Goal: Task Accomplishment & Management: Complete application form

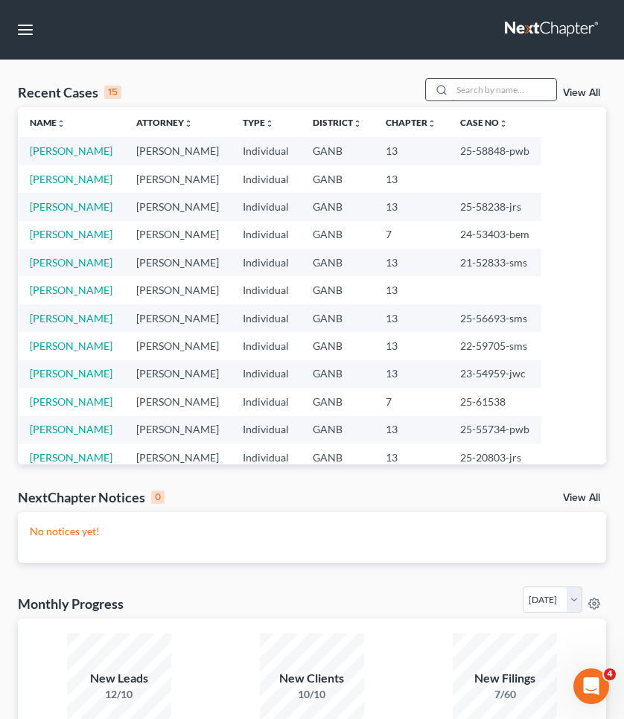
click at [462, 86] on input "search" at bounding box center [504, 90] width 104 height 22
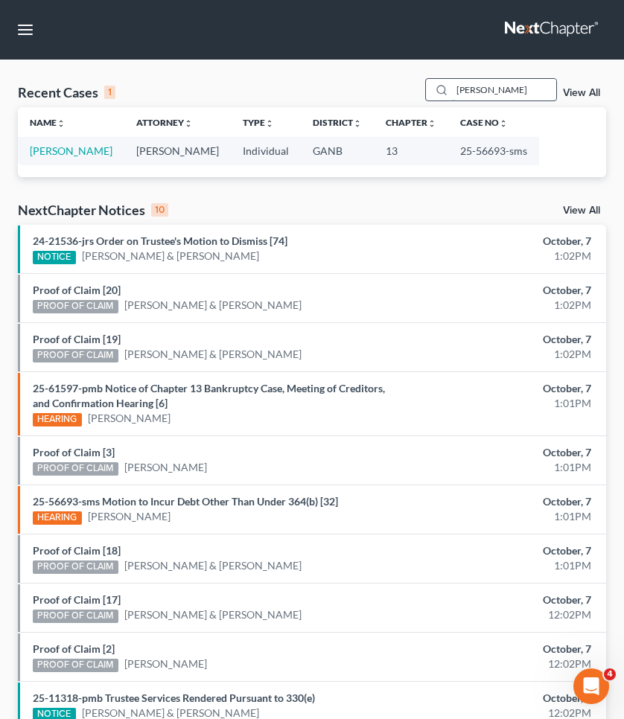
type input "Haywood"
drag, startPoint x: 462, startPoint y: 86, endPoint x: 95, endPoint y: 155, distance: 374.2
click at [95, 155] on link "[PERSON_NAME]" at bounding box center [71, 150] width 83 height 13
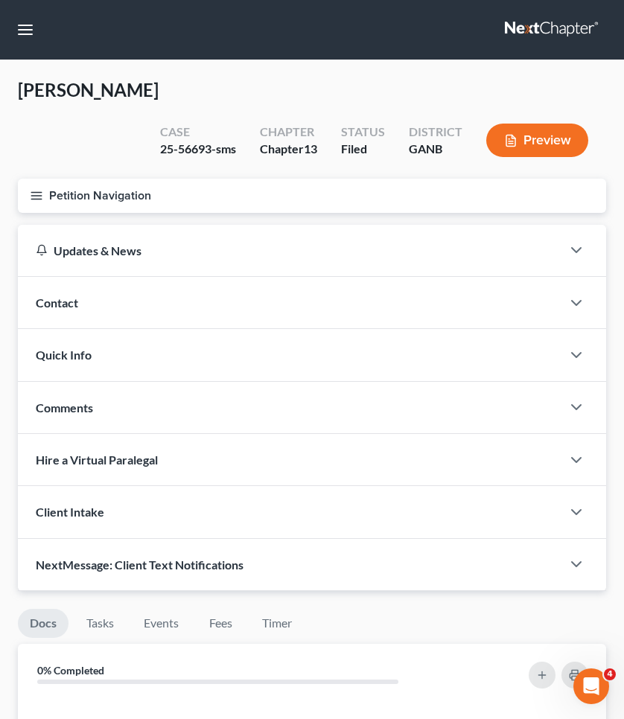
click at [95, 183] on button "Petition Navigation" at bounding box center [312, 196] width 588 height 34
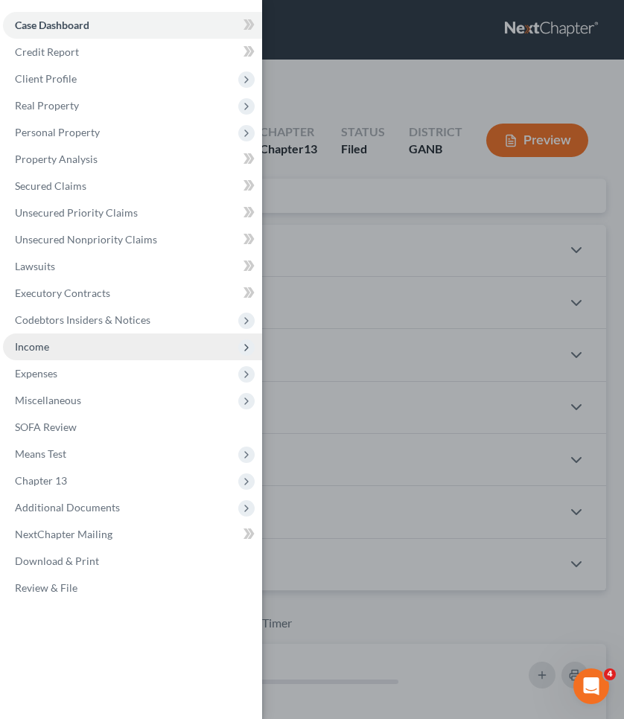
click at [95, 357] on span "Income" at bounding box center [132, 347] width 259 height 27
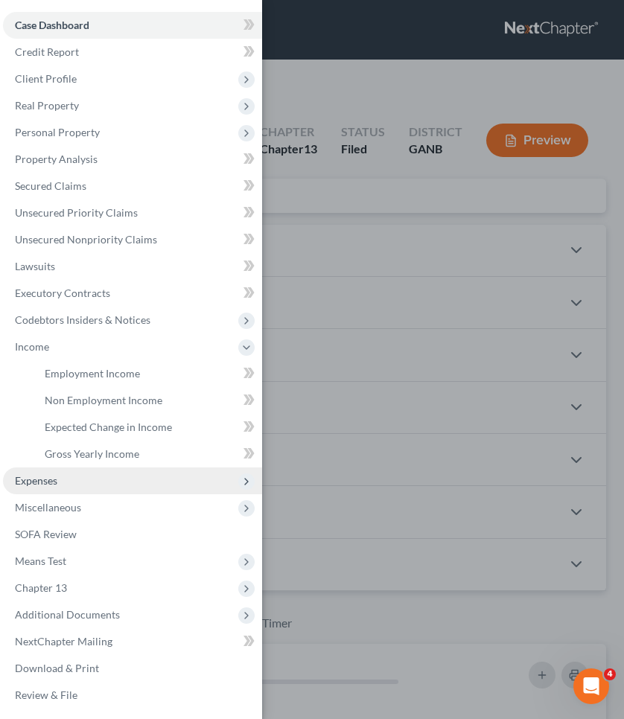
click at [102, 472] on span "Expenses" at bounding box center [132, 481] width 259 height 27
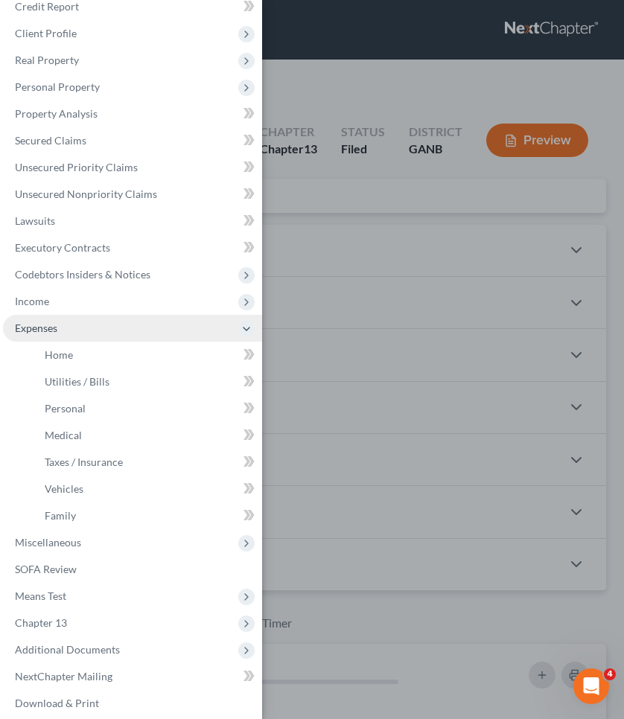
scroll to position [56, 0]
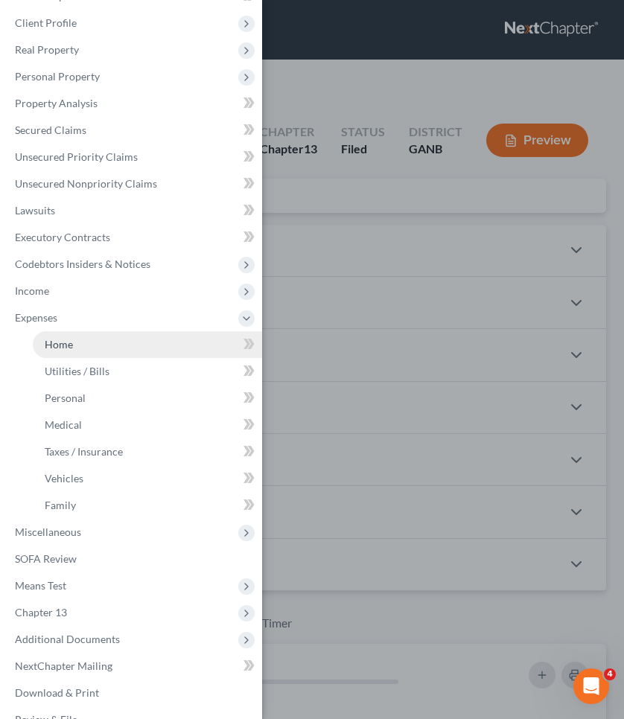
click at [106, 356] on link "Home" at bounding box center [147, 344] width 229 height 27
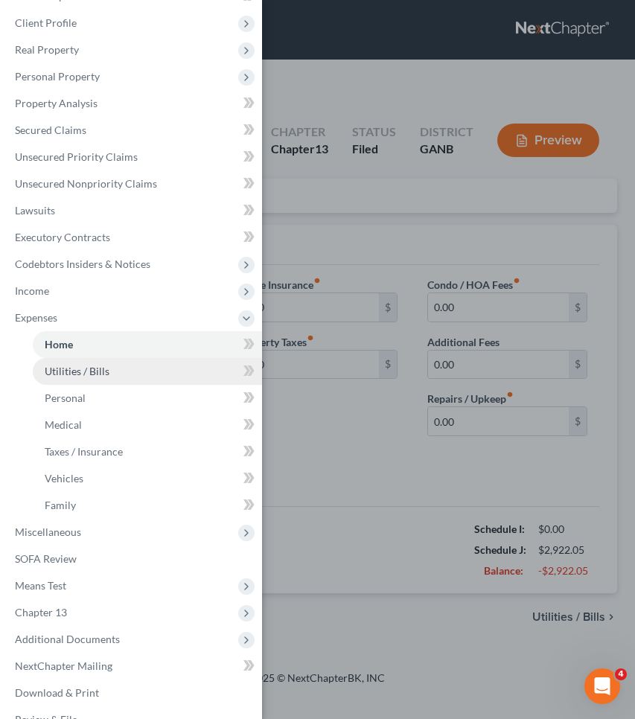
click at [107, 371] on span "Utilities / Bills" at bounding box center [77, 371] width 65 height 13
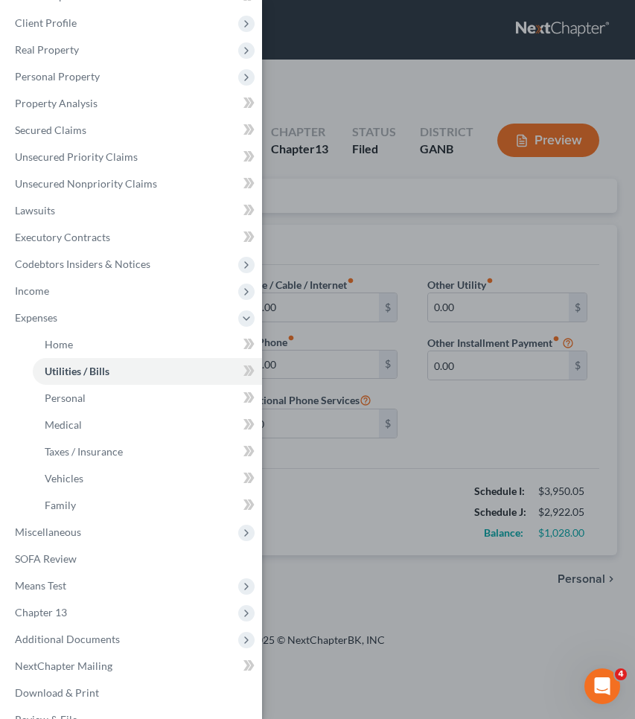
click at [336, 229] on div "Case Dashboard Payments Invoices Payments Payments Credit Report Client Profile" at bounding box center [317, 359] width 635 height 719
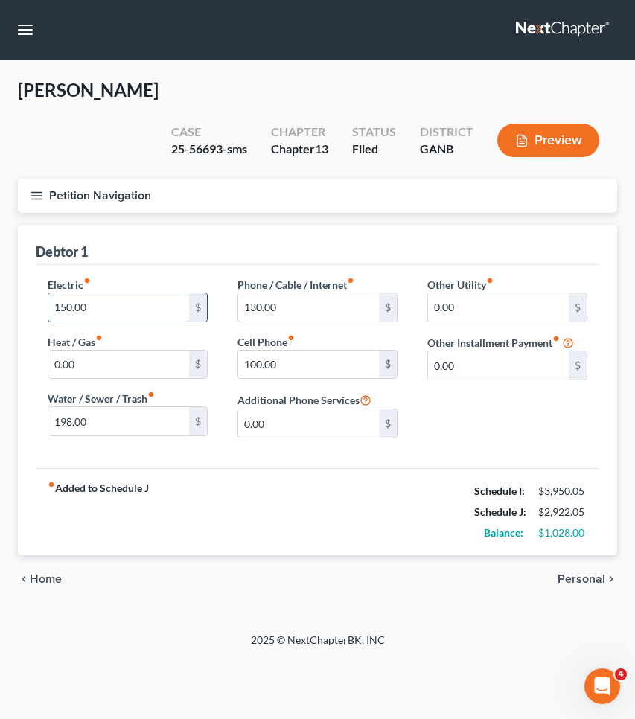
click at [147, 311] on input "150.00" at bounding box center [118, 307] width 141 height 28
type input "100"
type input "50"
click at [480, 454] on div "Electric fiber_manual_record 100 $ Heat / Gas fiber_manual_record 0.00 $ Water …" at bounding box center [318, 366] width 564 height 203
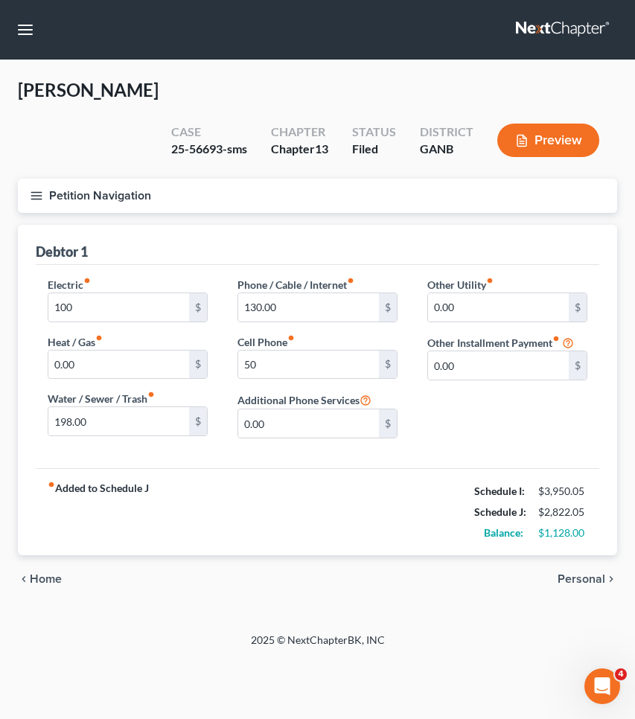
click at [570, 576] on span "Personal" at bounding box center [582, 579] width 48 height 12
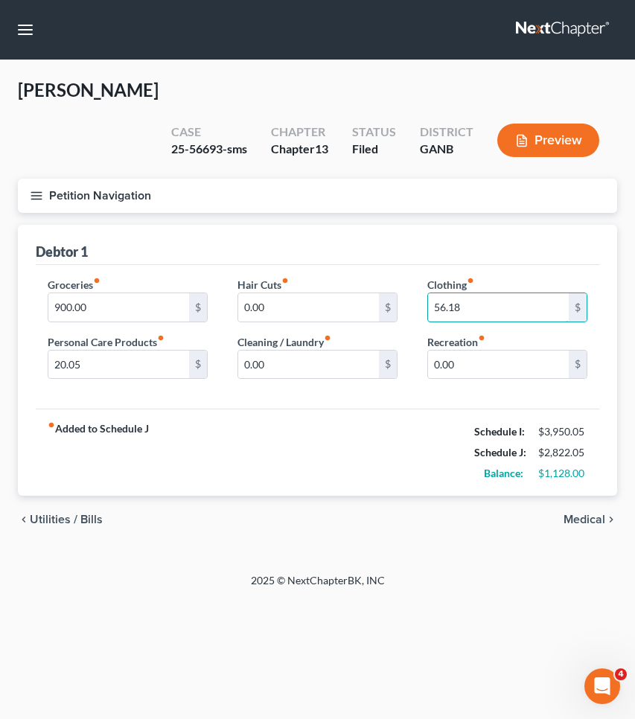
drag, startPoint x: 492, startPoint y: 310, endPoint x: 398, endPoint y: 313, distance: 93.9
click at [398, 311] on div "Groceries fiber_manual_record 900.00 $ Personal Care Products fiber_manual_reco…" at bounding box center [318, 334] width 570 height 115
type input "10"
click at [148, 313] on input "900.00" at bounding box center [118, 307] width 141 height 28
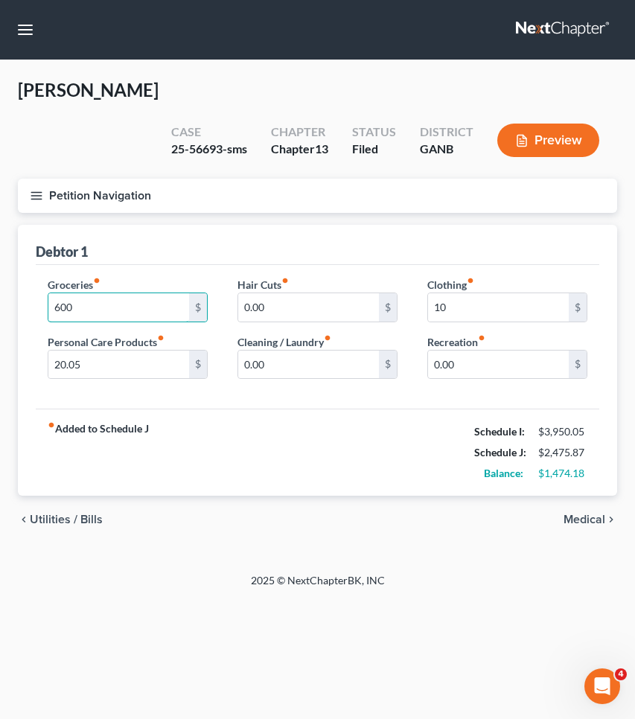
type input "600"
click at [134, 502] on div "chevron_left Utilities / Bills Medical chevron_right" at bounding box center [317, 520] width 599 height 48
click at [576, 517] on span "Medical" at bounding box center [585, 520] width 42 height 12
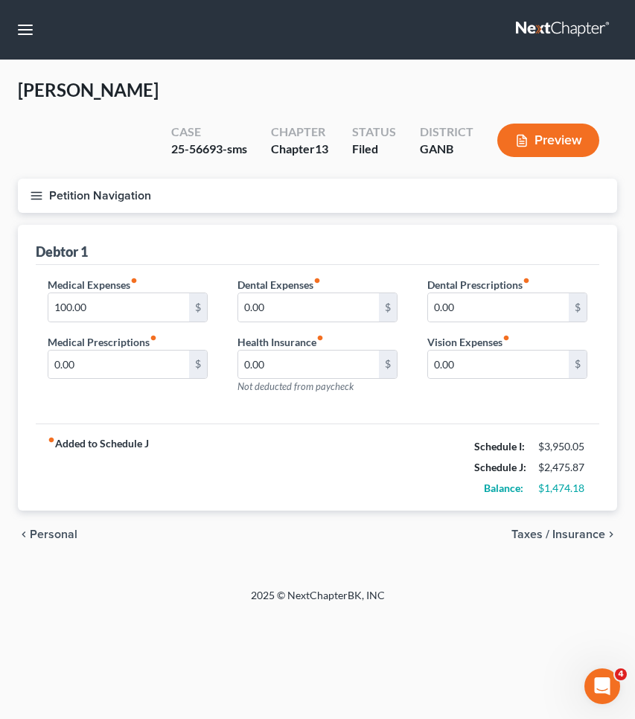
click at [580, 529] on span "Taxes / Insurance" at bounding box center [559, 535] width 94 height 12
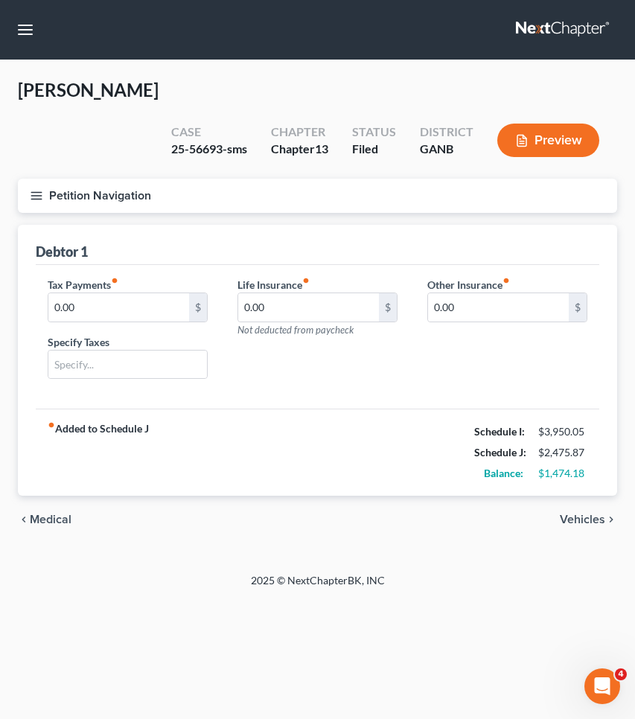
click at [580, 515] on span "Vehicles" at bounding box center [582, 520] width 45 height 12
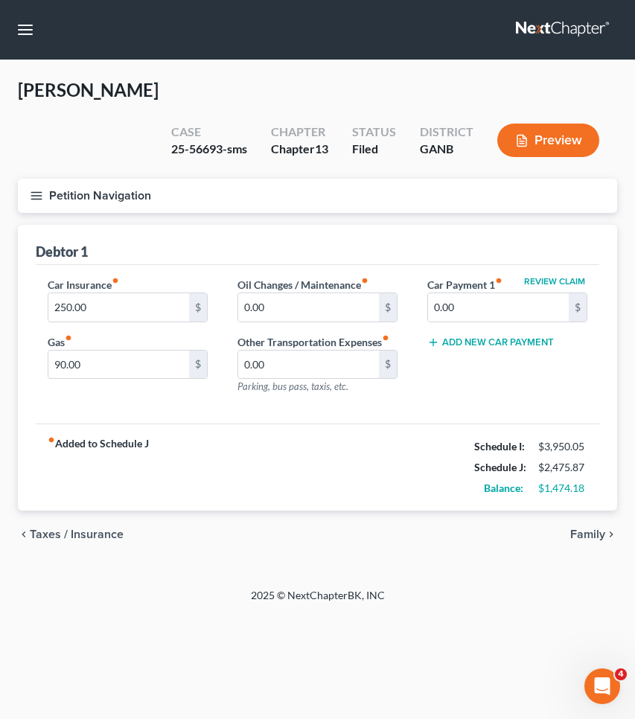
click at [588, 535] on span "Family" at bounding box center [587, 535] width 35 height 12
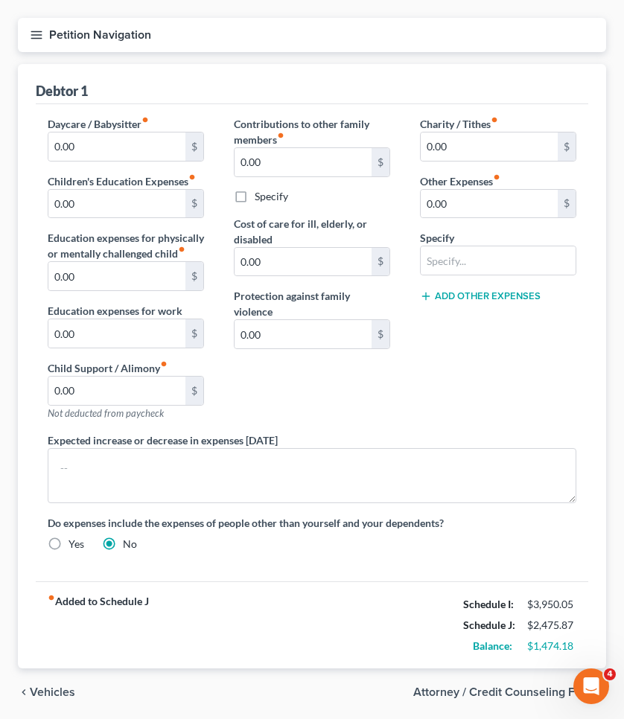
scroll to position [208, 0]
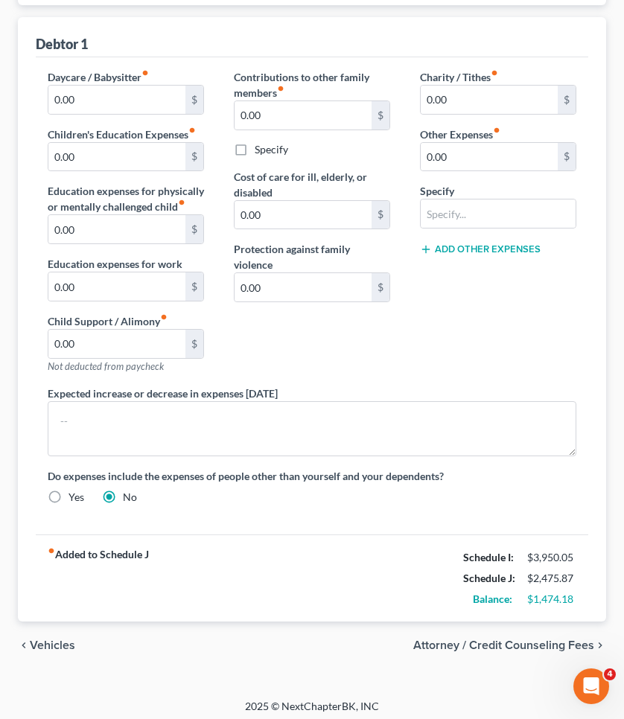
click at [63, 649] on span "Vehicles" at bounding box center [52, 646] width 45 height 12
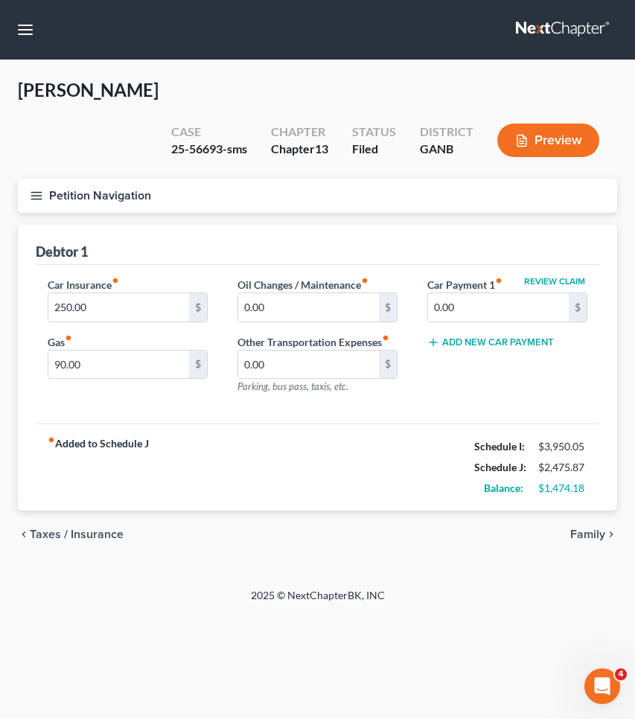
click at [69, 531] on span "Taxes / Insurance" at bounding box center [77, 535] width 94 height 12
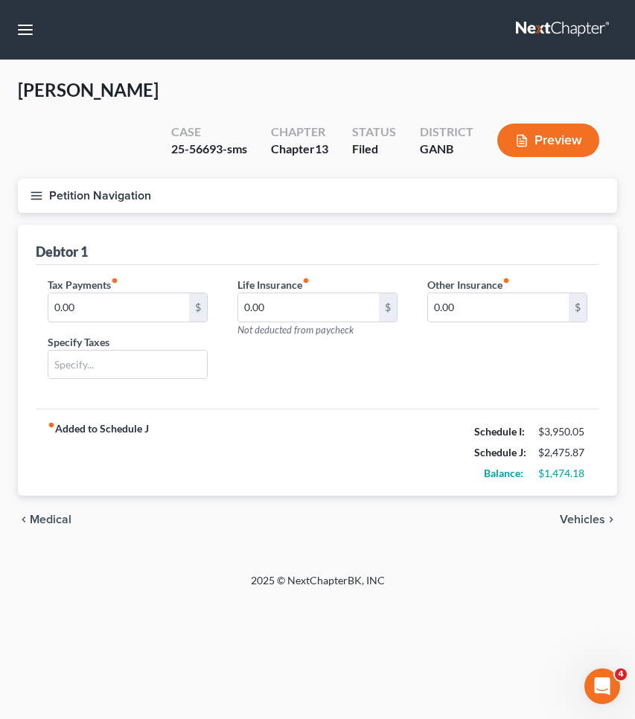
click at [62, 523] on span "Medical" at bounding box center [51, 520] width 42 height 12
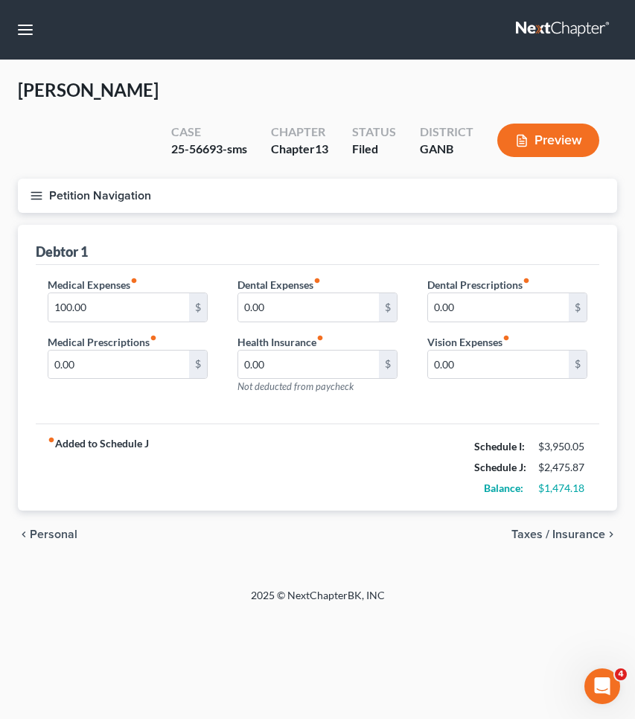
click at [51, 534] on span "Personal" at bounding box center [54, 535] width 48 height 12
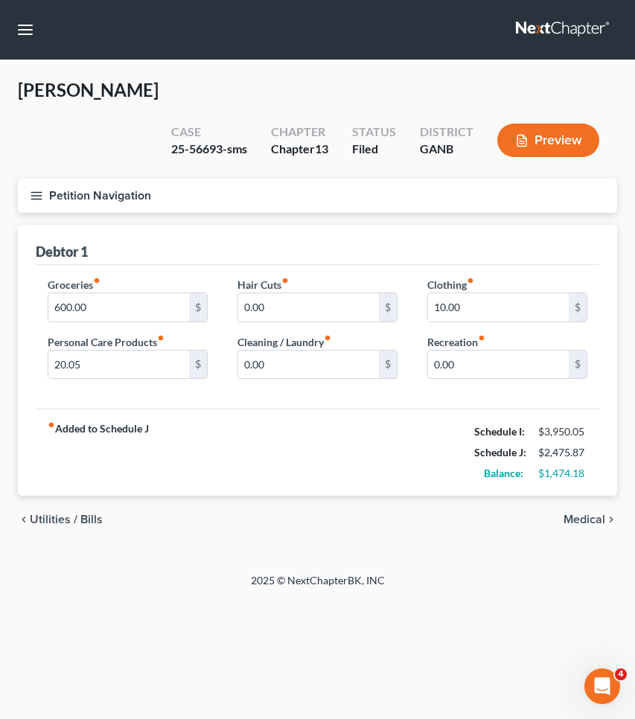
click at [57, 515] on span "Utilities / Bills" at bounding box center [66, 520] width 73 height 12
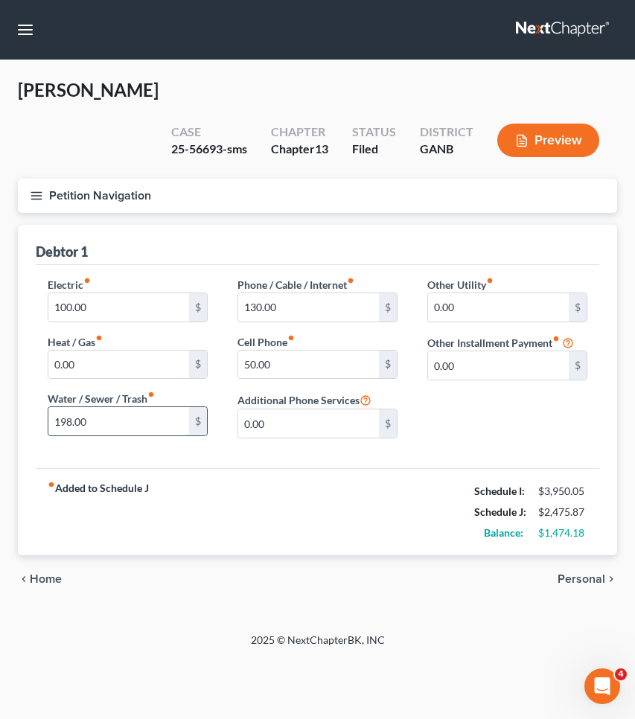
click at [113, 421] on input "198.00" at bounding box center [118, 421] width 141 height 28
type input "150"
click at [583, 573] on span "Personal" at bounding box center [582, 579] width 48 height 12
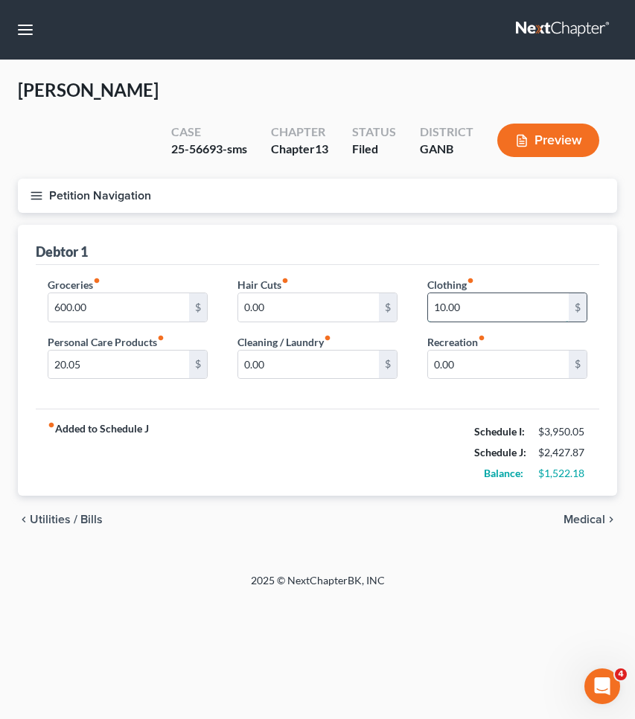
click at [475, 316] on input "10.00" at bounding box center [498, 307] width 141 height 28
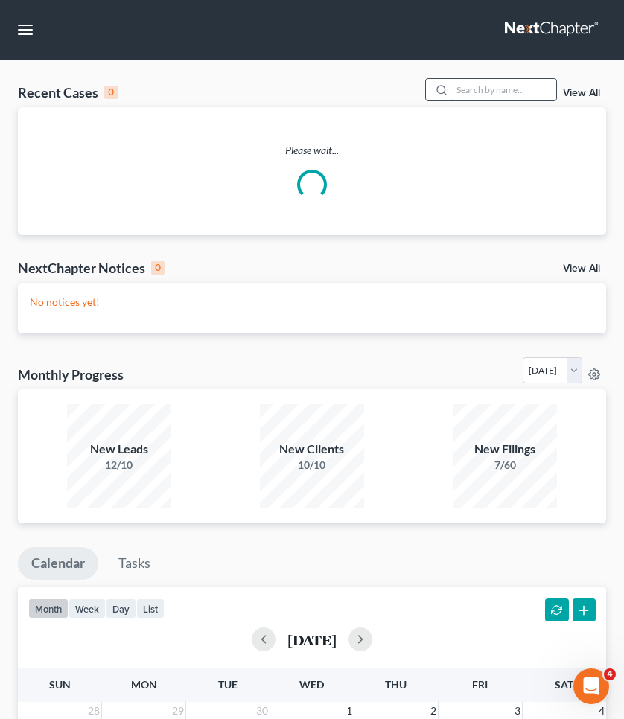
click at [498, 94] on input "search" at bounding box center [504, 90] width 104 height 22
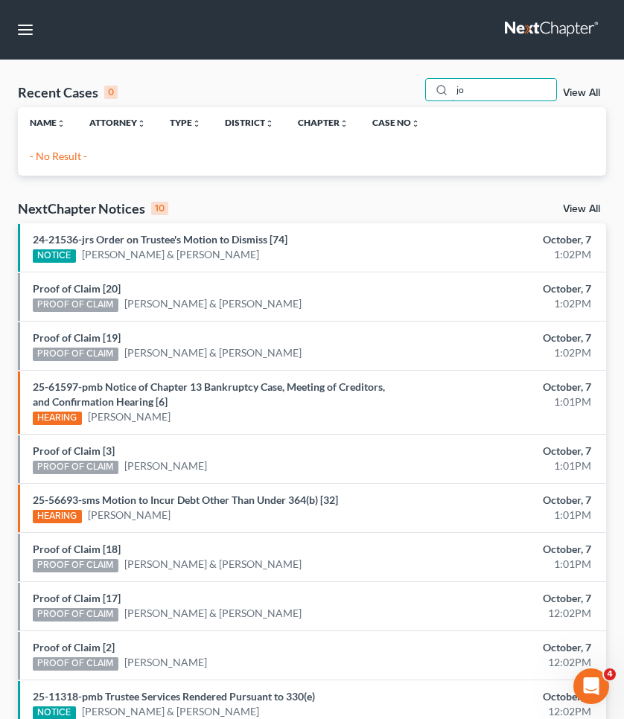
type input "j"
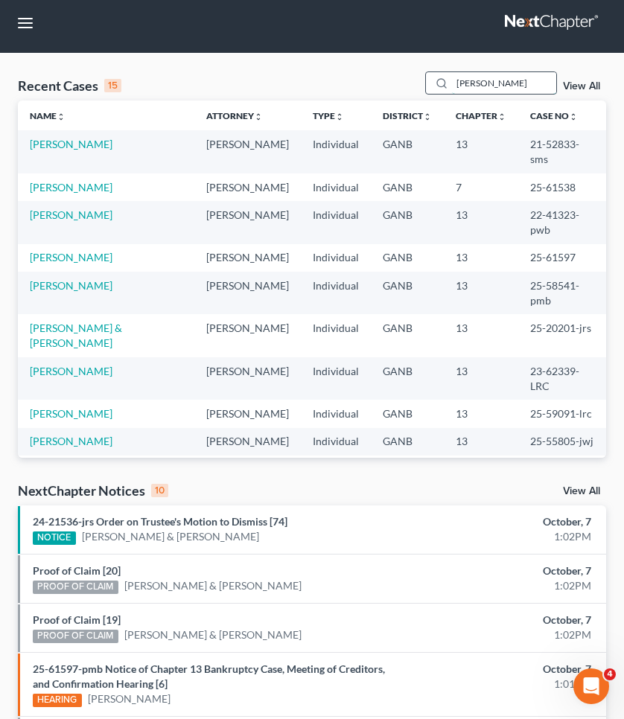
drag, startPoint x: 512, startPoint y: 83, endPoint x: 446, endPoint y: 83, distance: 65.5
click at [446, 83] on div "johns" at bounding box center [491, 82] width 133 height 23
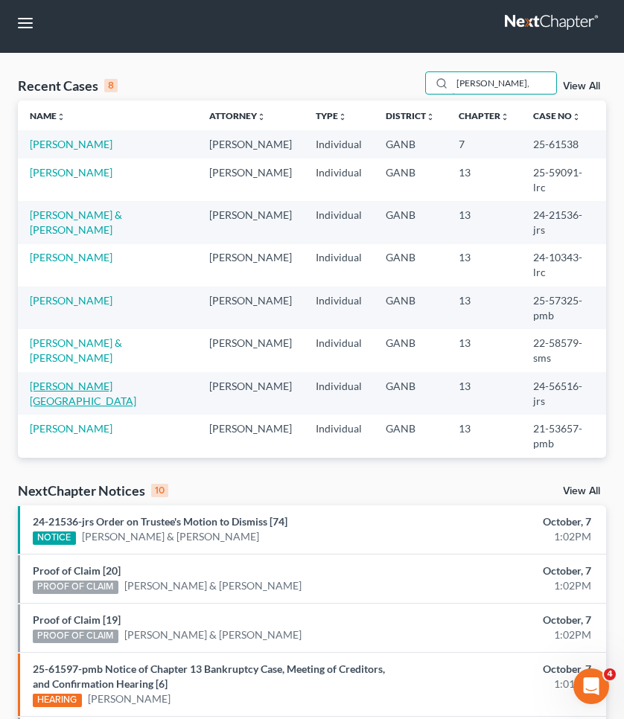
type input "johns,"
click at [74, 380] on link "[PERSON_NAME][GEOGRAPHIC_DATA]" at bounding box center [83, 394] width 106 height 28
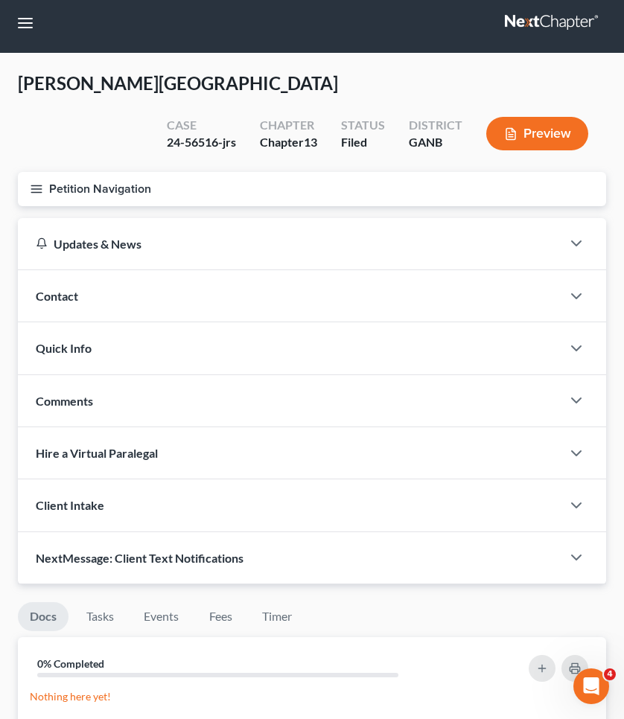
click at [54, 192] on button "Petition Navigation" at bounding box center [312, 189] width 588 height 34
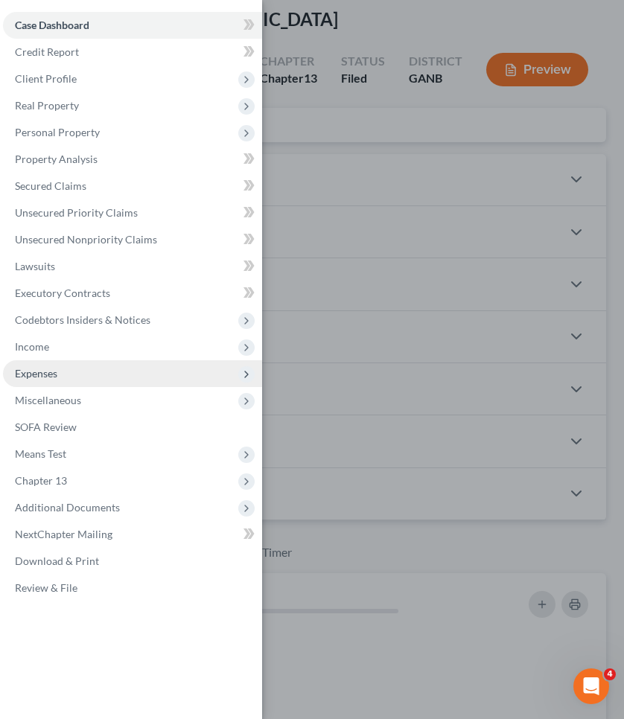
scroll to position [85, 0]
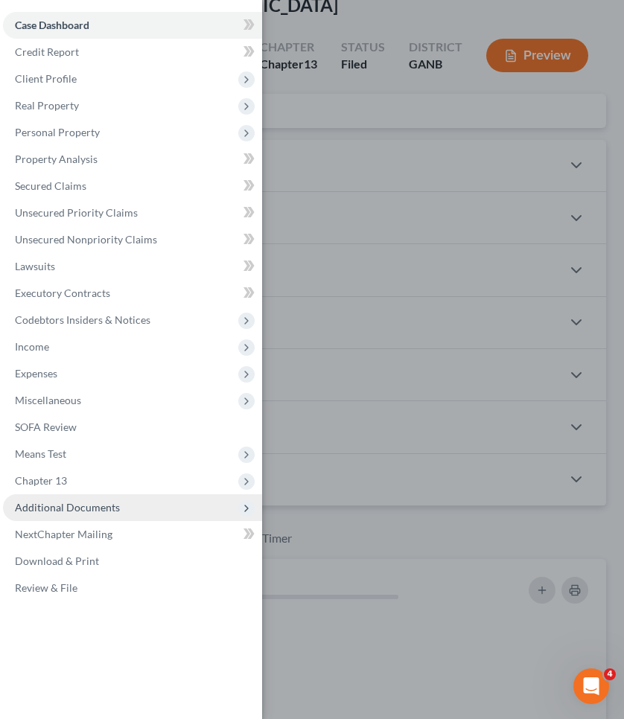
click at [80, 509] on span "Additional Documents" at bounding box center [67, 507] width 105 height 13
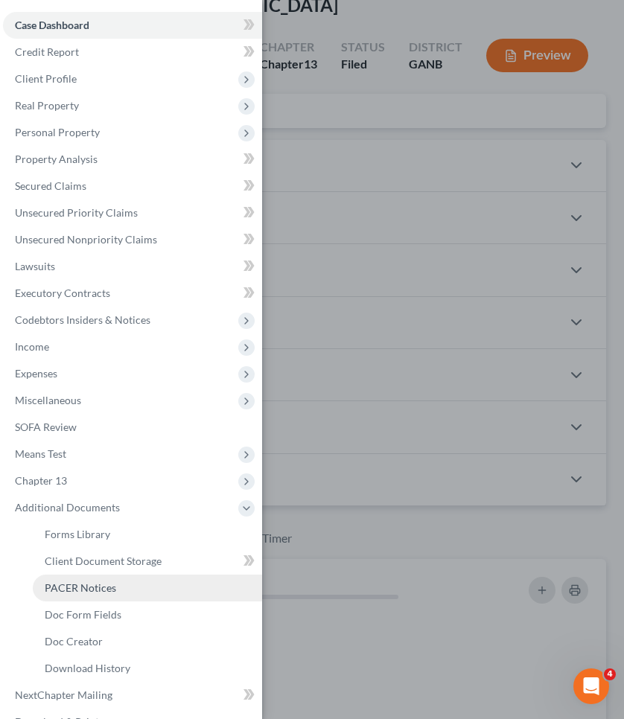
click at [121, 588] on link "PACER Notices" at bounding box center [147, 588] width 229 height 27
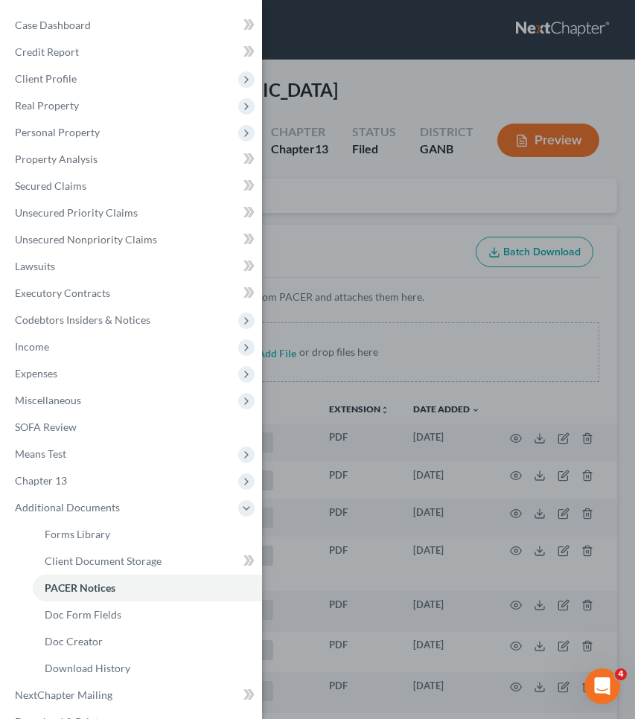
click at [361, 221] on div "Case Dashboard Payments Invoices Payments Payments Credit Report Client Profile" at bounding box center [317, 359] width 635 height 719
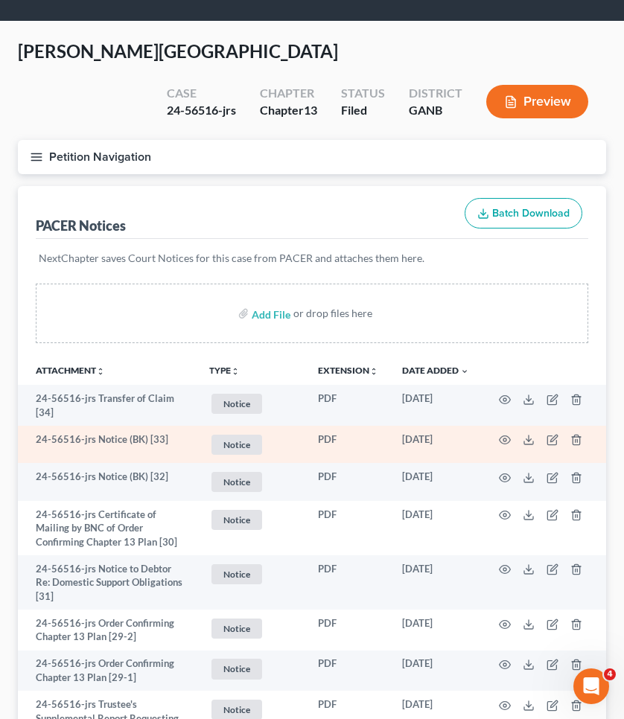
scroll to position [40, 0]
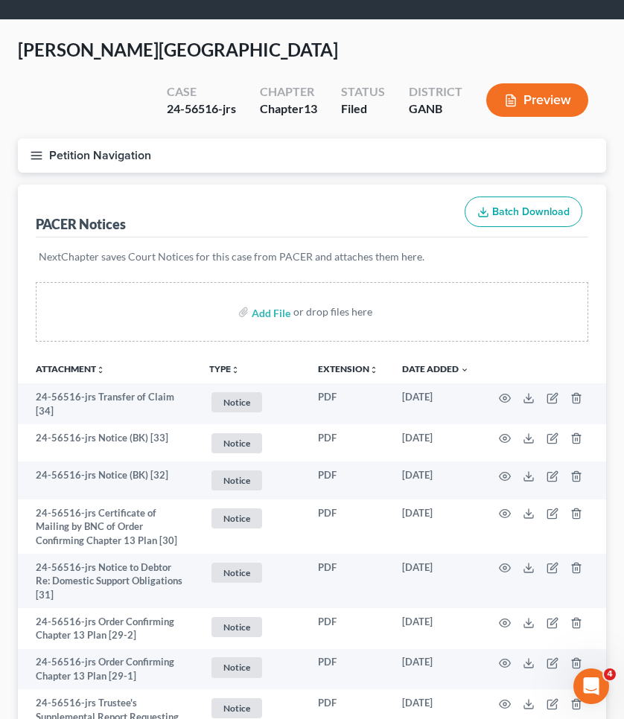
click at [71, 168] on button "Petition Navigation" at bounding box center [312, 156] width 588 height 34
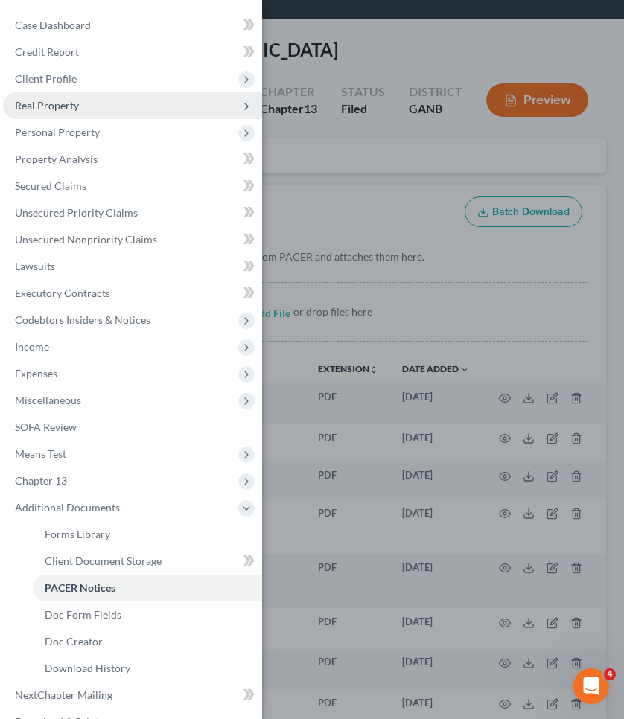
click at [97, 107] on span "Real Property" at bounding box center [132, 105] width 259 height 27
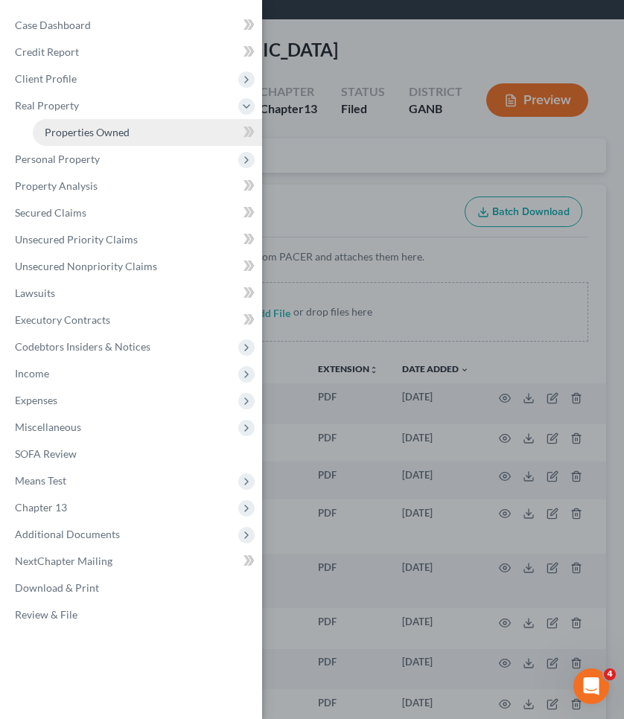
click at [99, 126] on span "Properties Owned" at bounding box center [87, 132] width 85 height 13
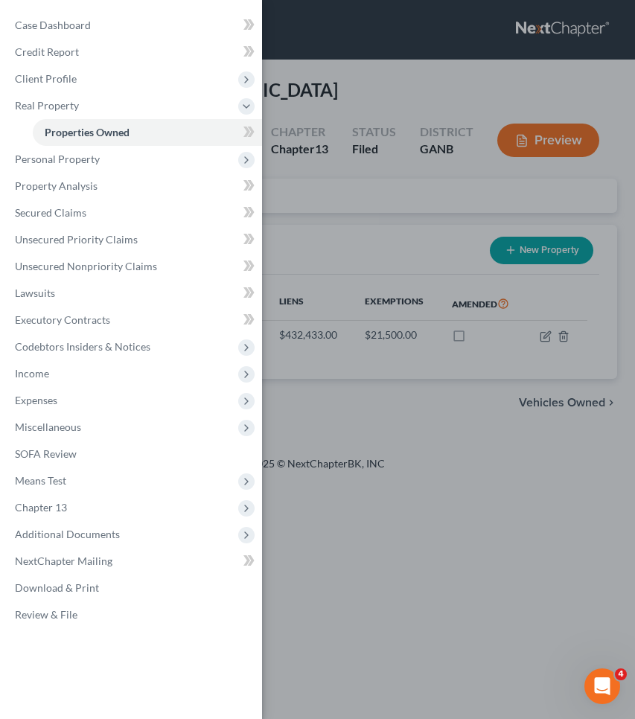
click at [325, 75] on div "Case Dashboard Payments Invoices Payments Payments Credit Report Client Profile" at bounding box center [317, 359] width 635 height 719
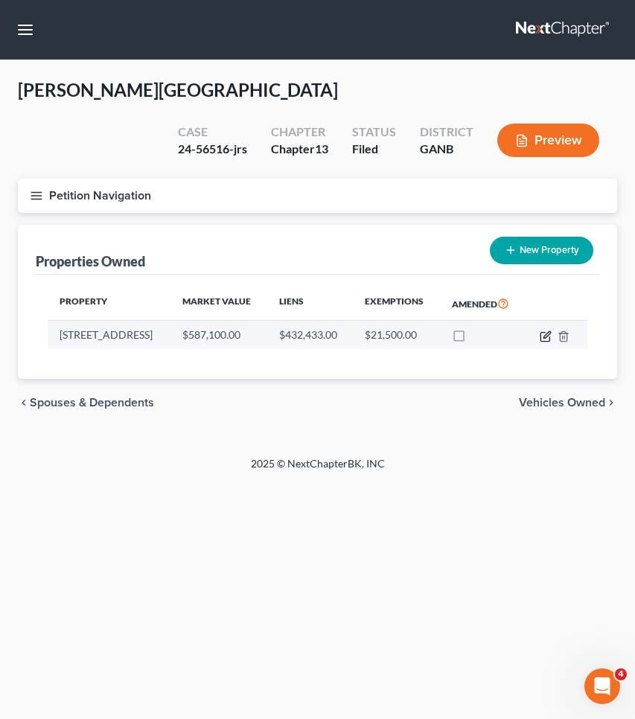
click at [548, 335] on icon "button" at bounding box center [547, 334] width 7 height 7
select select "10"
select select "3"
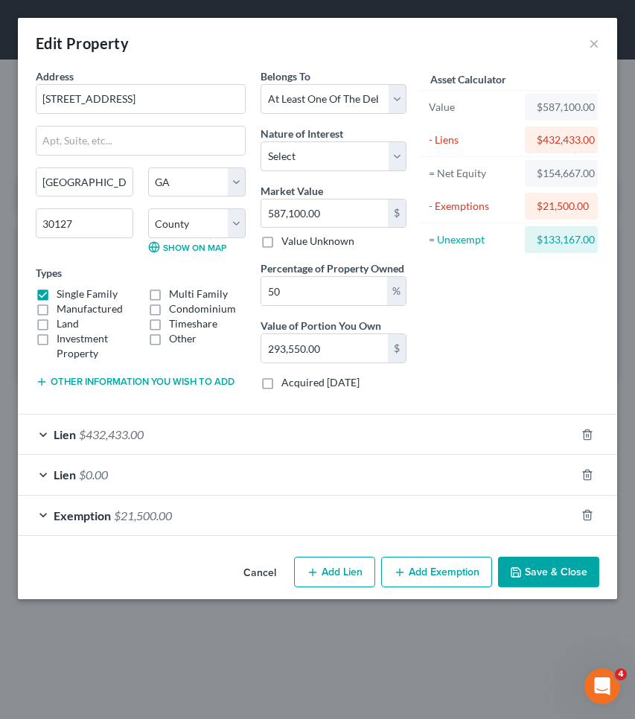
click at [257, 571] on button "Cancel" at bounding box center [260, 574] width 57 height 30
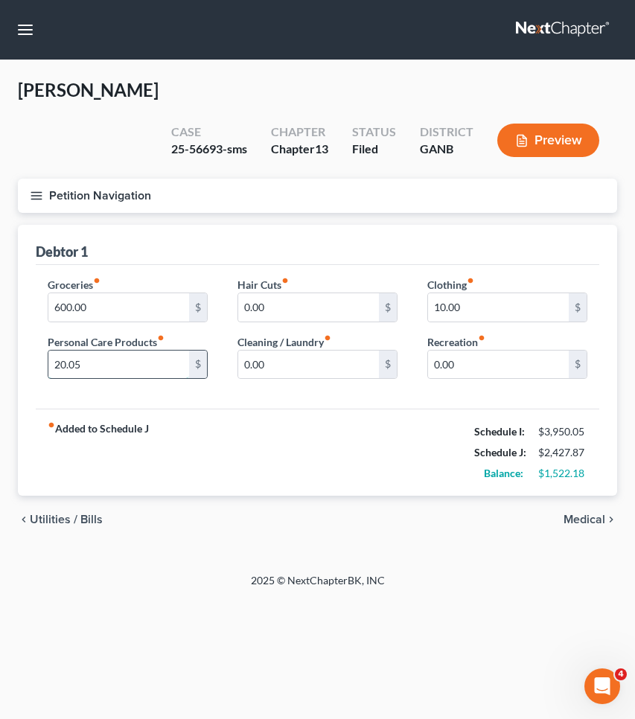
click at [95, 363] on input "20.05" at bounding box center [118, 365] width 141 height 28
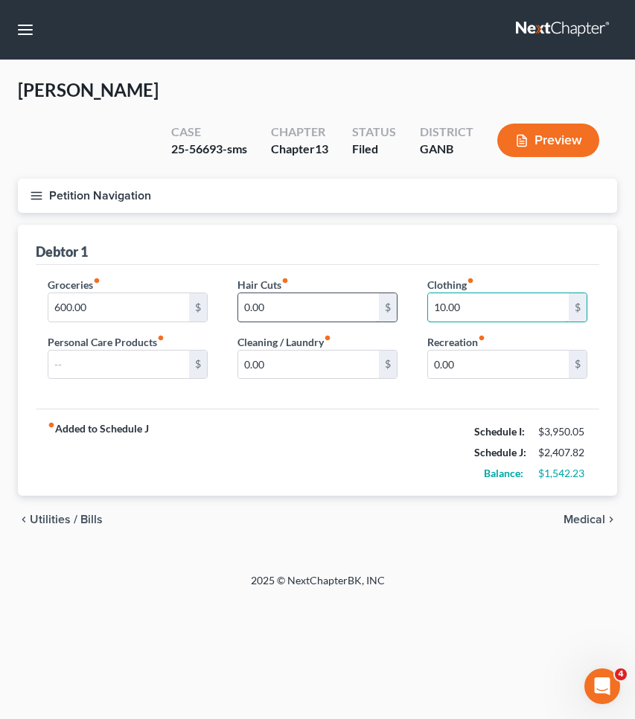
drag, startPoint x: 477, startPoint y: 305, endPoint x: 370, endPoint y: 302, distance: 106.5
click at [370, 302] on div "Groceries fiber_manual_record 600.00 $ Personal Care Products fiber_manual_reco…" at bounding box center [318, 334] width 570 height 115
click at [570, 524] on span "Medical" at bounding box center [585, 520] width 42 height 12
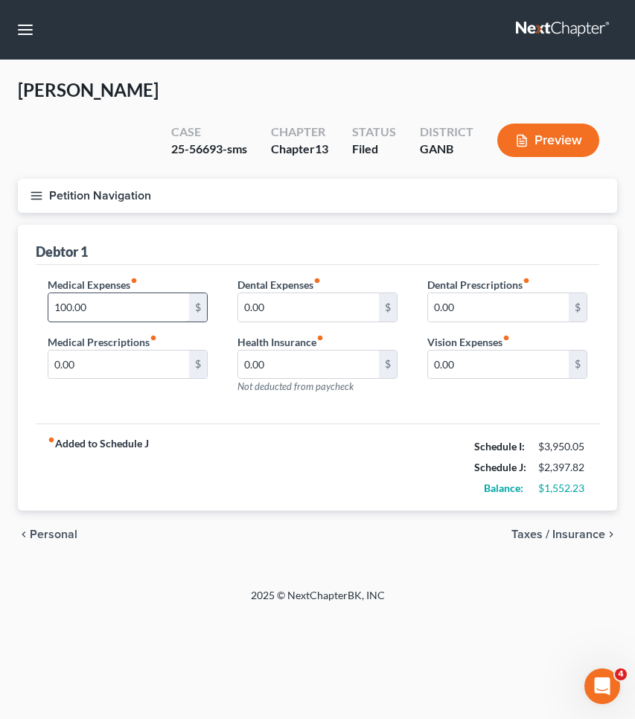
click at [170, 305] on input "100.00" at bounding box center [118, 307] width 141 height 28
type input "50"
click at [75, 529] on span "Personal" at bounding box center [54, 535] width 48 height 12
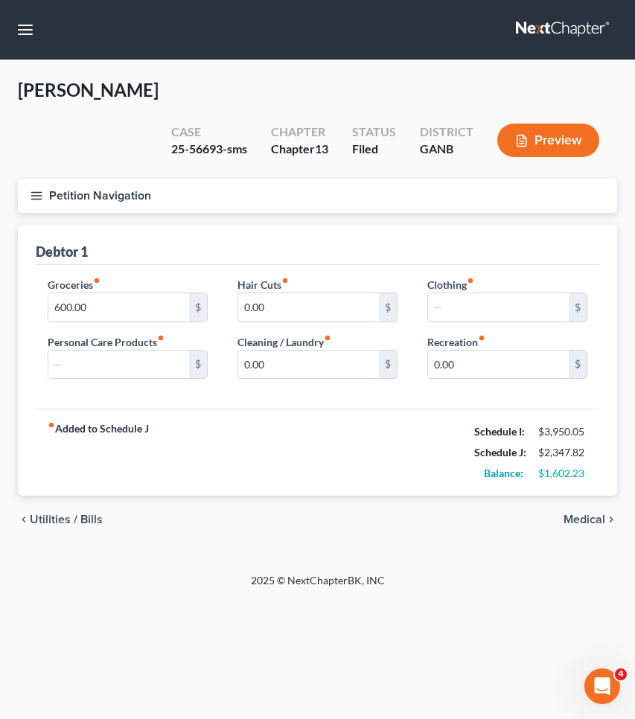
click at [77, 514] on span "Utilities / Bills" at bounding box center [66, 520] width 73 height 12
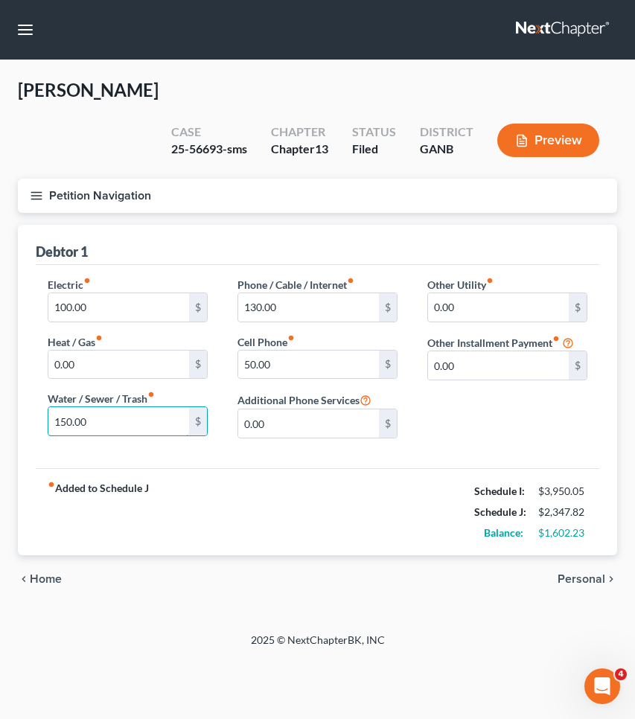
drag, startPoint x: 112, startPoint y: 423, endPoint x: 13, endPoint y: 423, distance: 99.0
click at [13, 423] on div "Home Utilities / Bills Personal Medical Taxes / Insurance Vehicles Family Debto…" at bounding box center [317, 414] width 614 height 378
type input "100"
click at [273, 504] on div "fiber_manual_record Added to Schedule J Schedule I: $3,950.05 Schedule J: $2,29…" at bounding box center [318, 511] width 564 height 87
click at [314, 313] on input "130.00" at bounding box center [308, 307] width 141 height 28
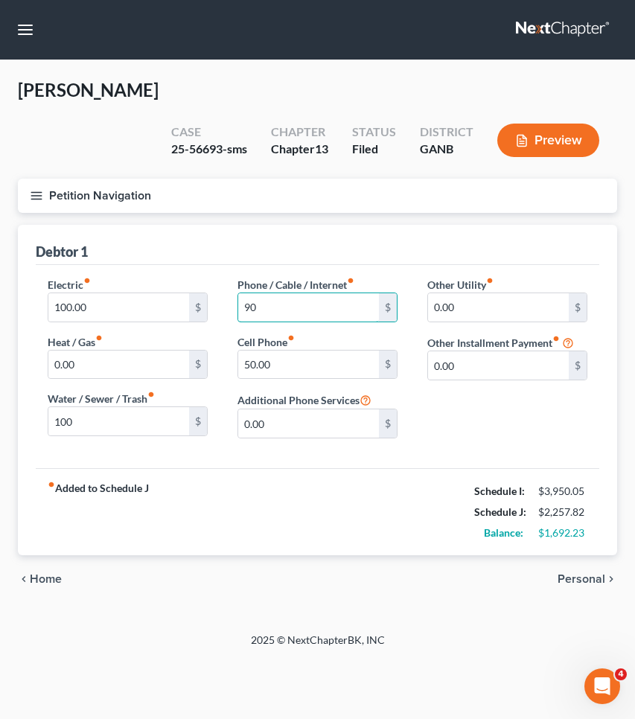
type input "90"
click at [410, 502] on div "fiber_manual_record Added to Schedule J Schedule I: $3,950.05 Schedule J: $2,25…" at bounding box center [318, 511] width 564 height 87
click at [585, 582] on span "Personal" at bounding box center [582, 579] width 48 height 12
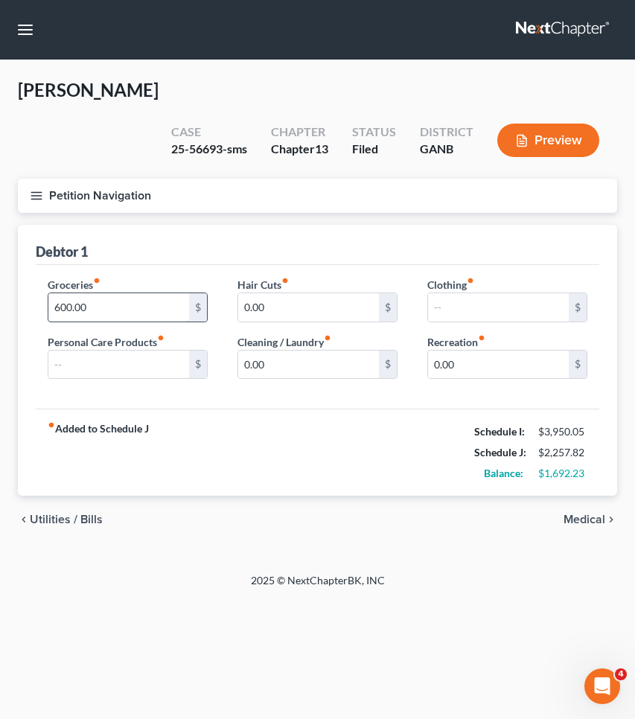
click at [142, 309] on input "600.00" at bounding box center [118, 307] width 141 height 28
drag, startPoint x: 141, startPoint y: 308, endPoint x: 0, endPoint y: 302, distance: 140.9
click at [0, 302] on div "[PERSON_NAME] Upgraded Case 25-56693-sms Chapter Chapter 13 Status Filed Distri…" at bounding box center [317, 316] width 635 height 513
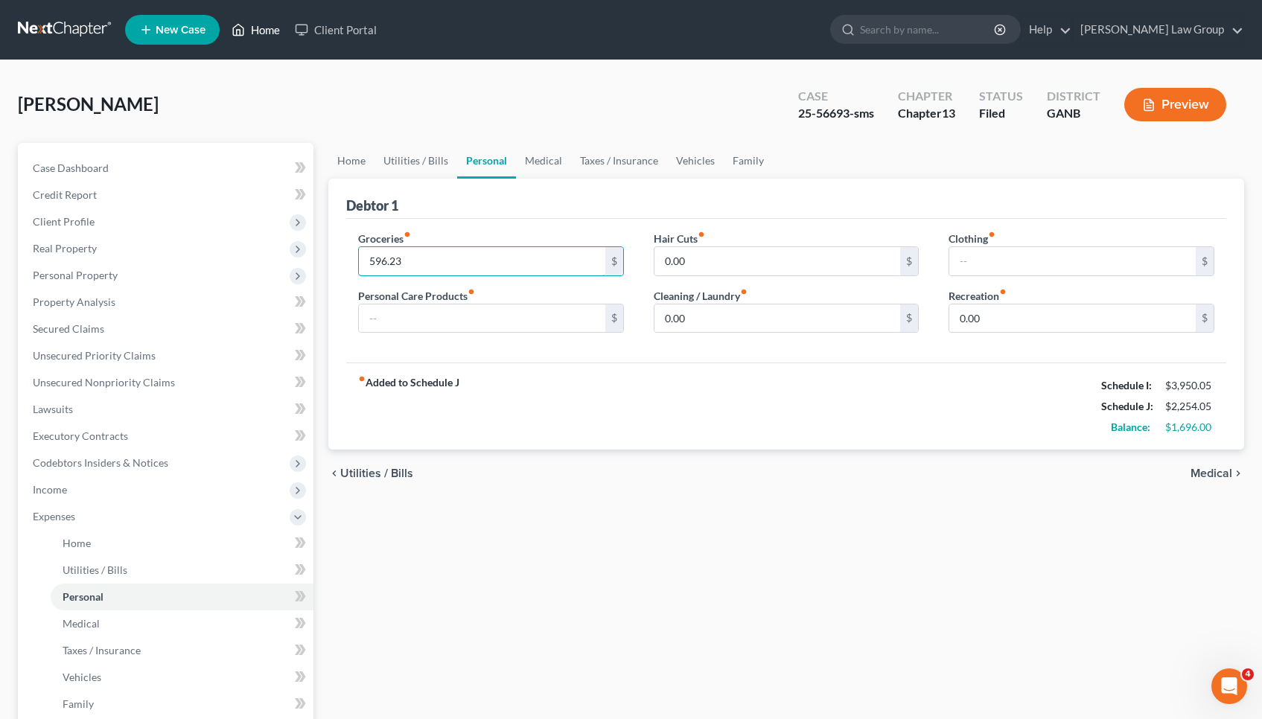
type input "596.23"
click at [265, 27] on link "Home" at bounding box center [255, 29] width 63 height 27
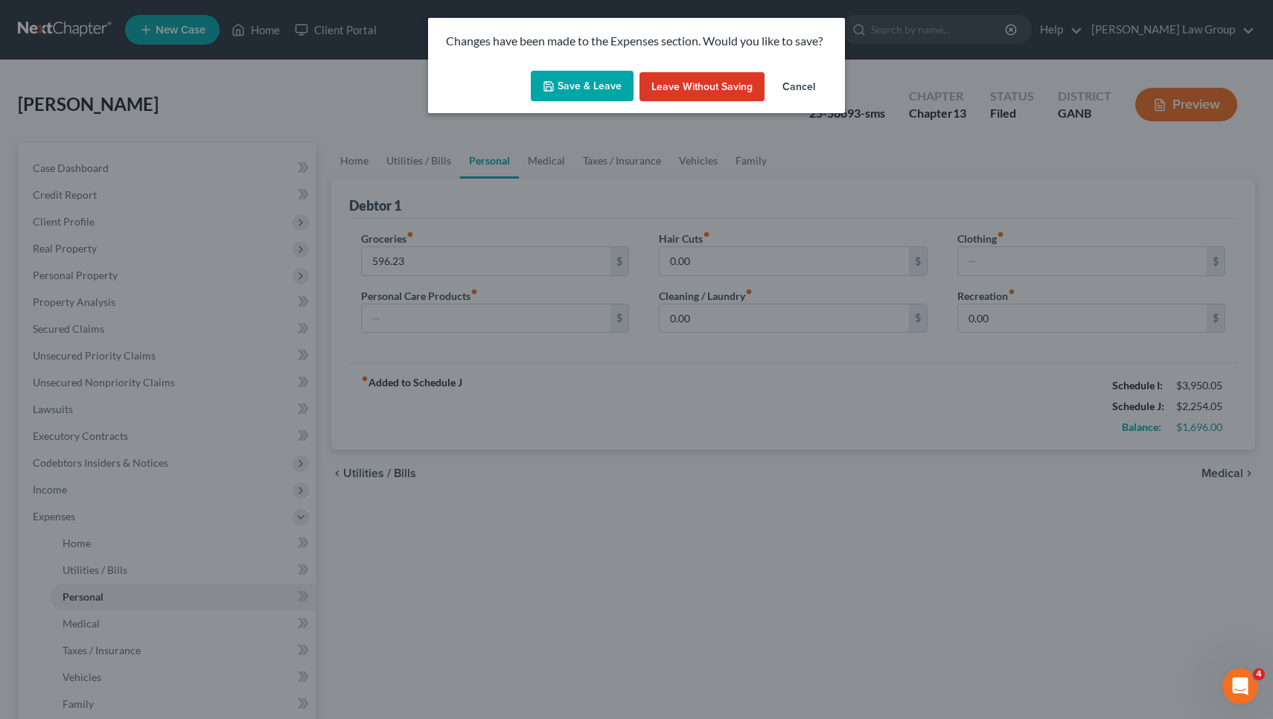
click at [591, 87] on button "Save & Leave" at bounding box center [582, 86] width 103 height 31
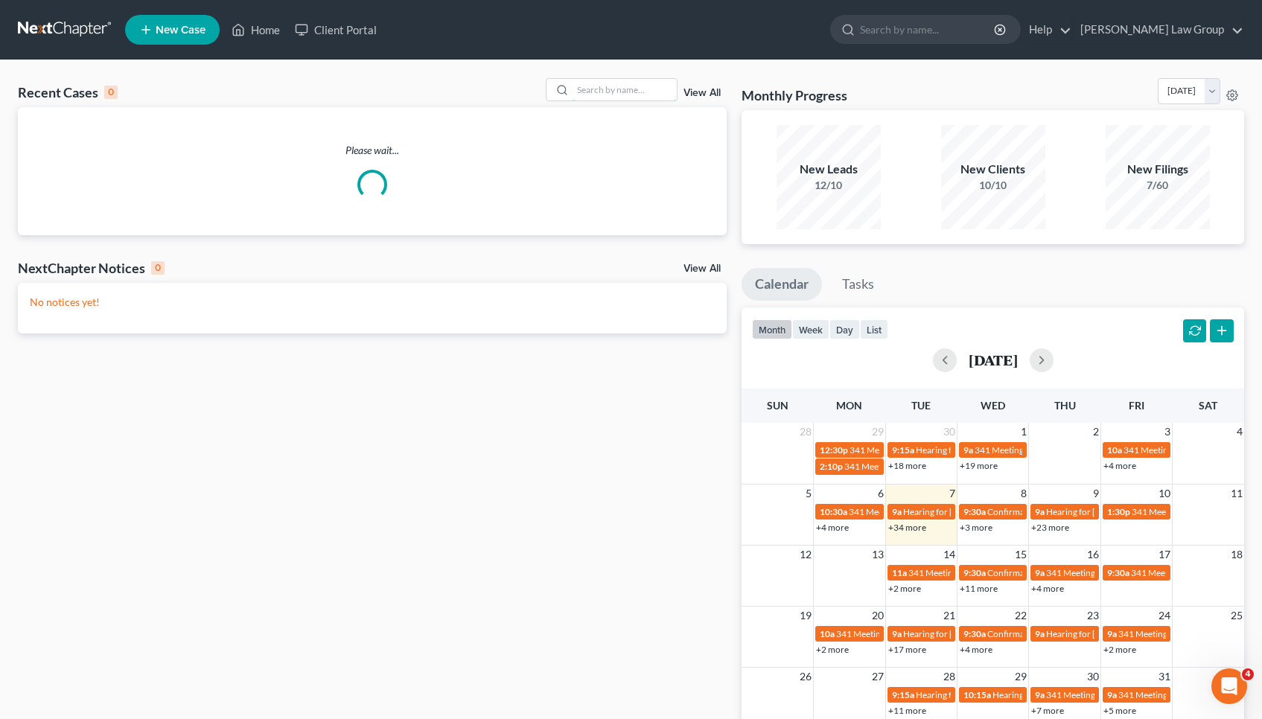
click at [591, 87] on input "search" at bounding box center [625, 90] width 104 height 22
type input "a"
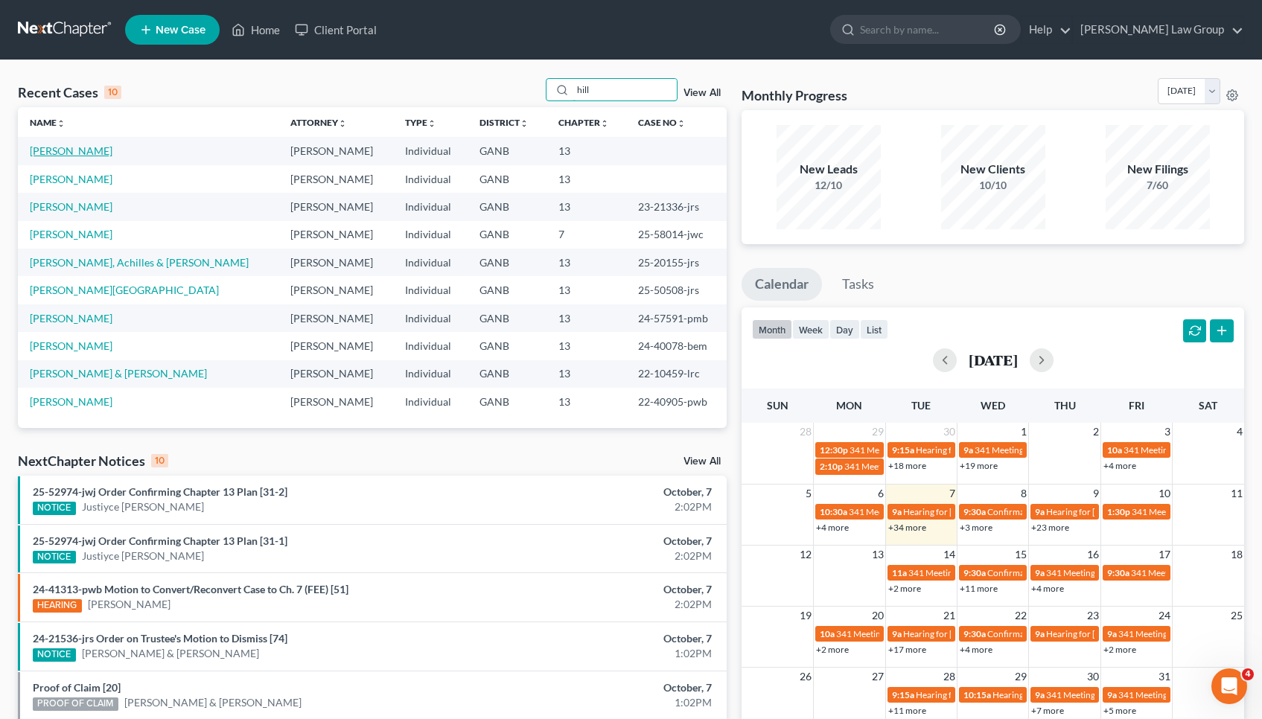
type input "hill"
click at [63, 150] on link "[PERSON_NAME]" at bounding box center [71, 150] width 83 height 13
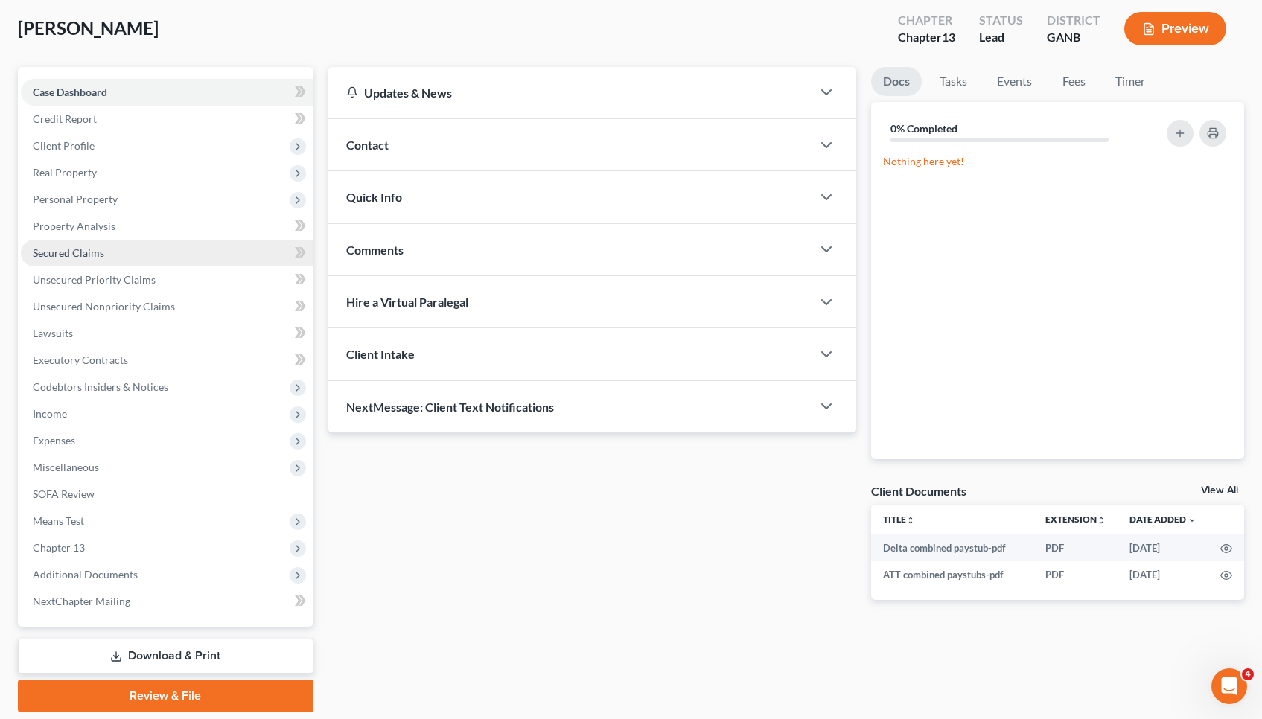
scroll to position [63, 0]
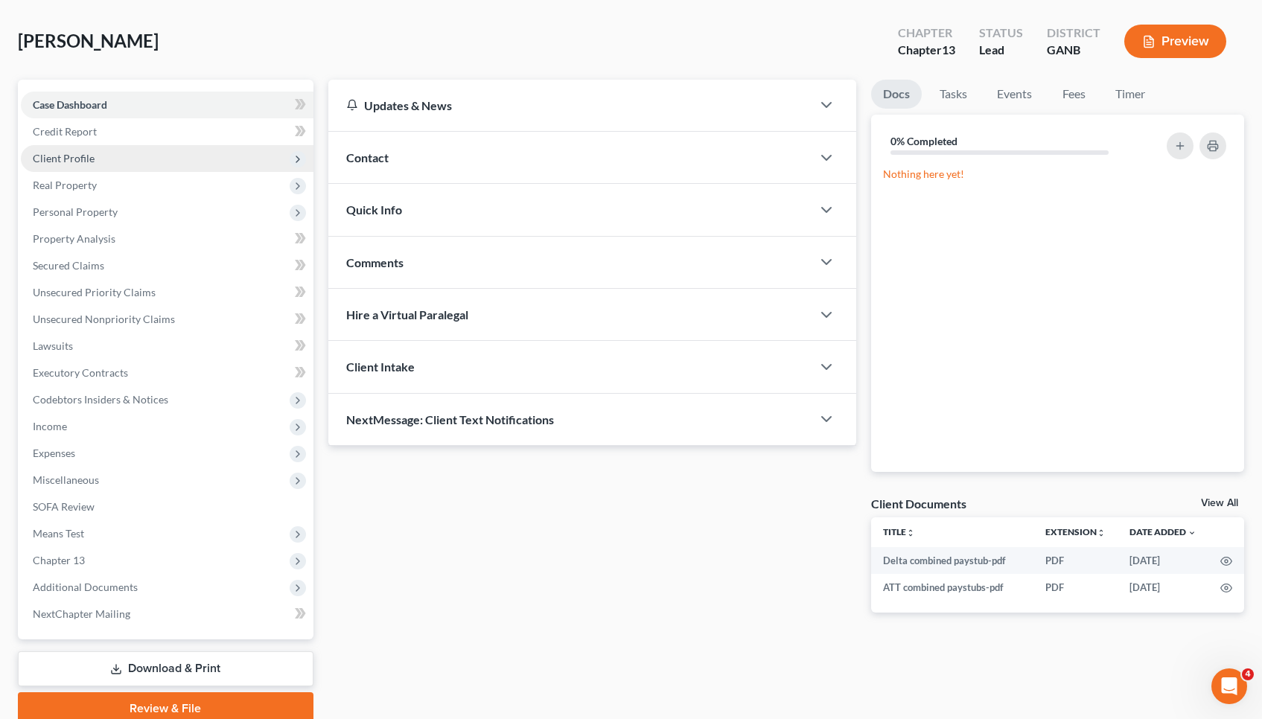
click at [104, 165] on span "Client Profile" at bounding box center [167, 158] width 293 height 27
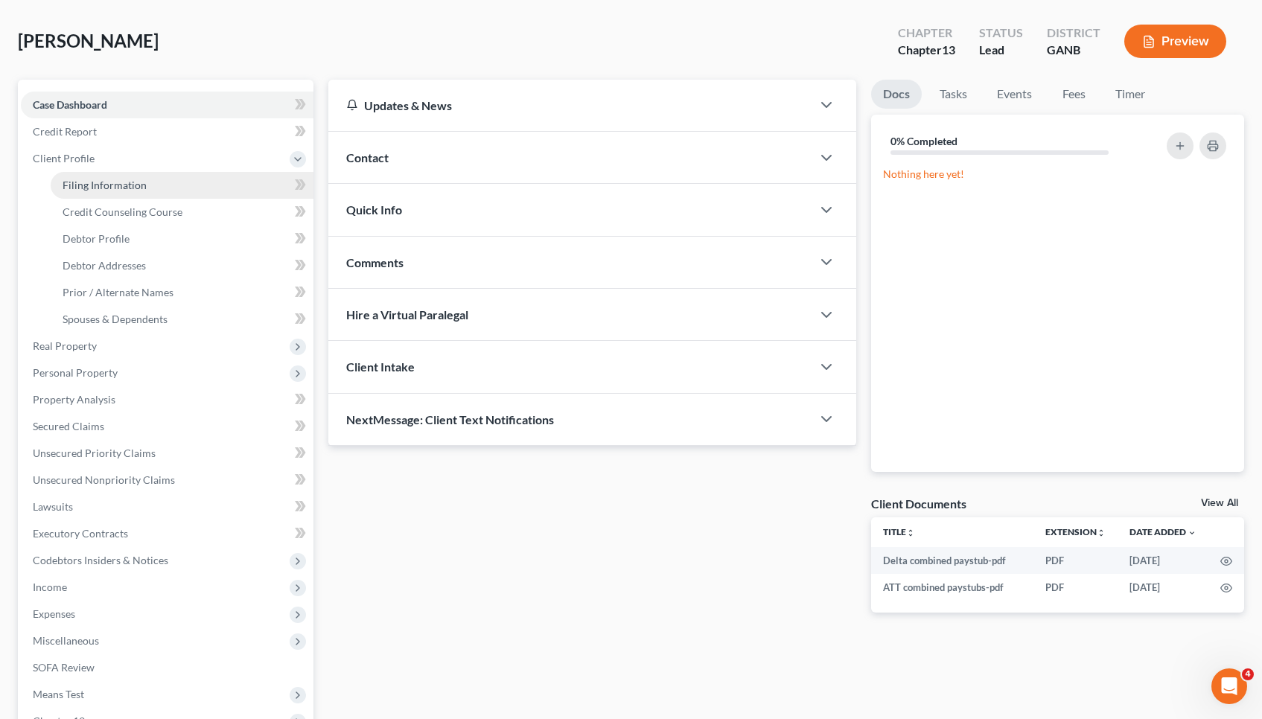
click at [125, 188] on span "Filing Information" at bounding box center [105, 185] width 84 height 13
select select "1"
select select "0"
select select "3"
select select "10"
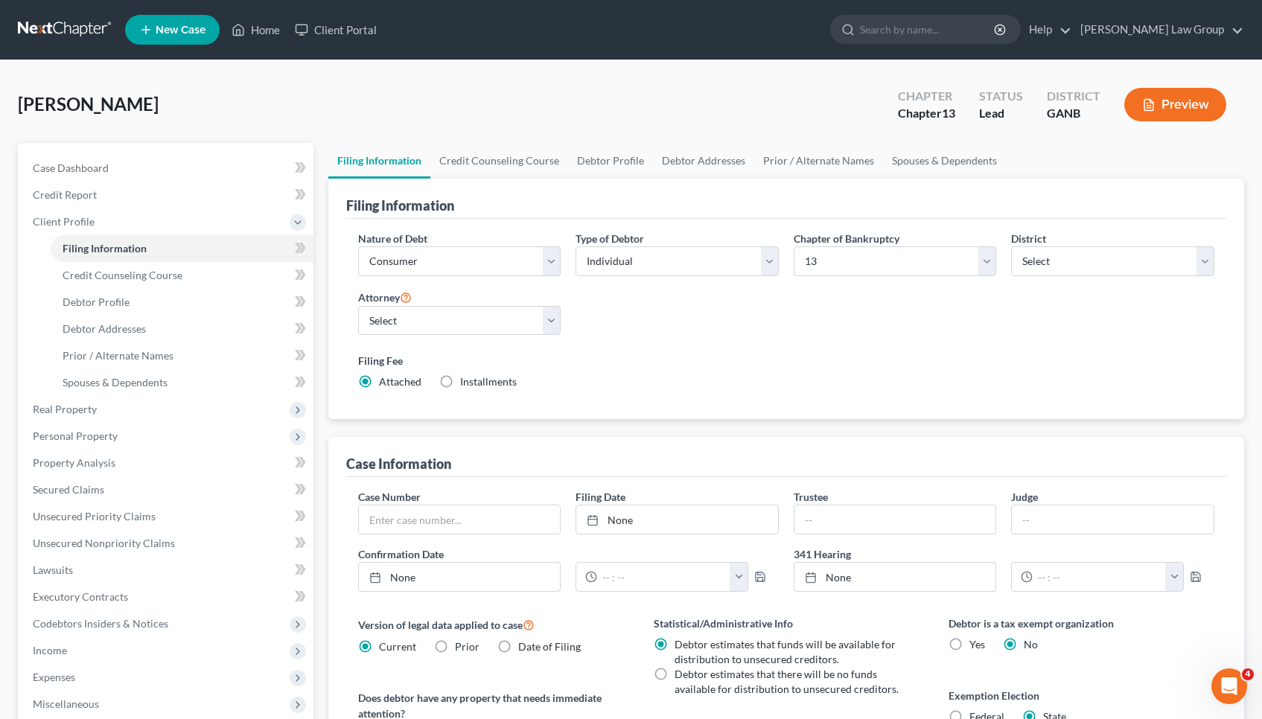
click at [219, 63] on div "[PERSON_NAME] Upgraded Chapter Chapter 13 Status Lead District GANB Preview Pet…" at bounding box center [631, 519] width 1262 height 919
click at [185, 308] on link "Debtor Profile" at bounding box center [182, 302] width 263 height 27
select select "1"
select select "4"
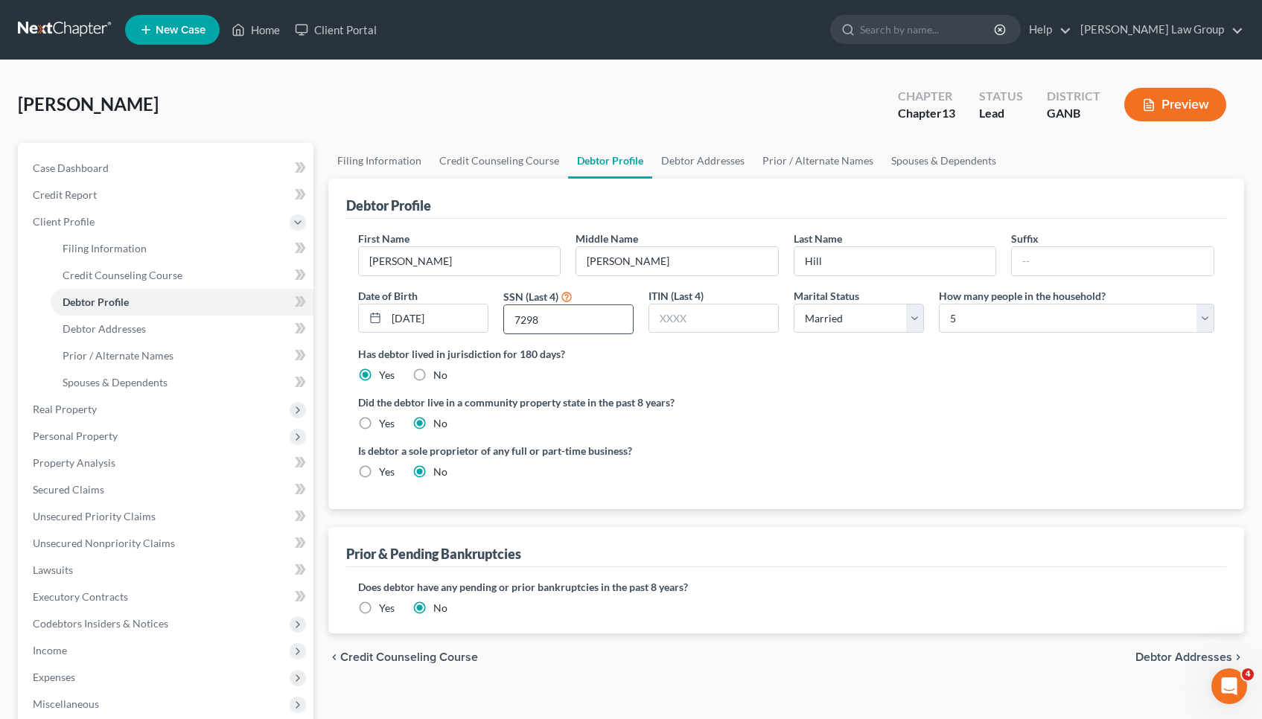
click at [588, 320] on input "7298" at bounding box center [568, 319] width 129 height 28
click at [270, 34] on link "Home" at bounding box center [255, 29] width 63 height 27
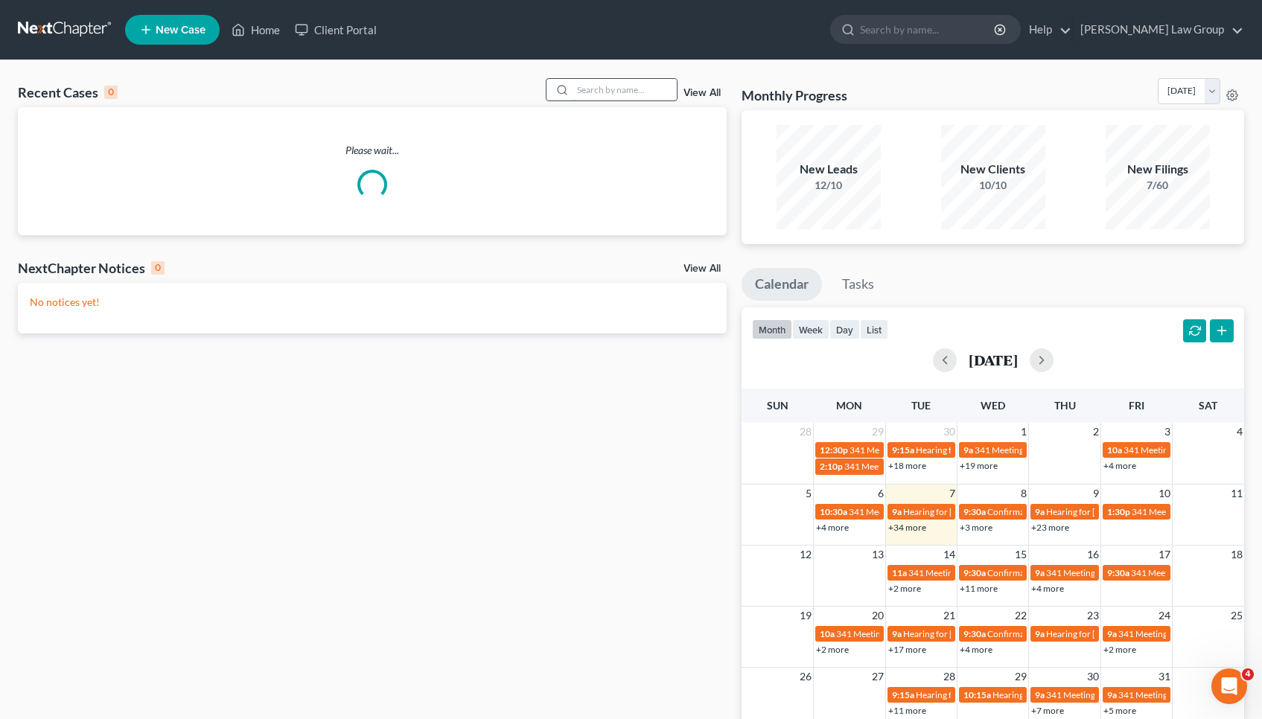
click at [619, 92] on input "search" at bounding box center [625, 90] width 104 height 22
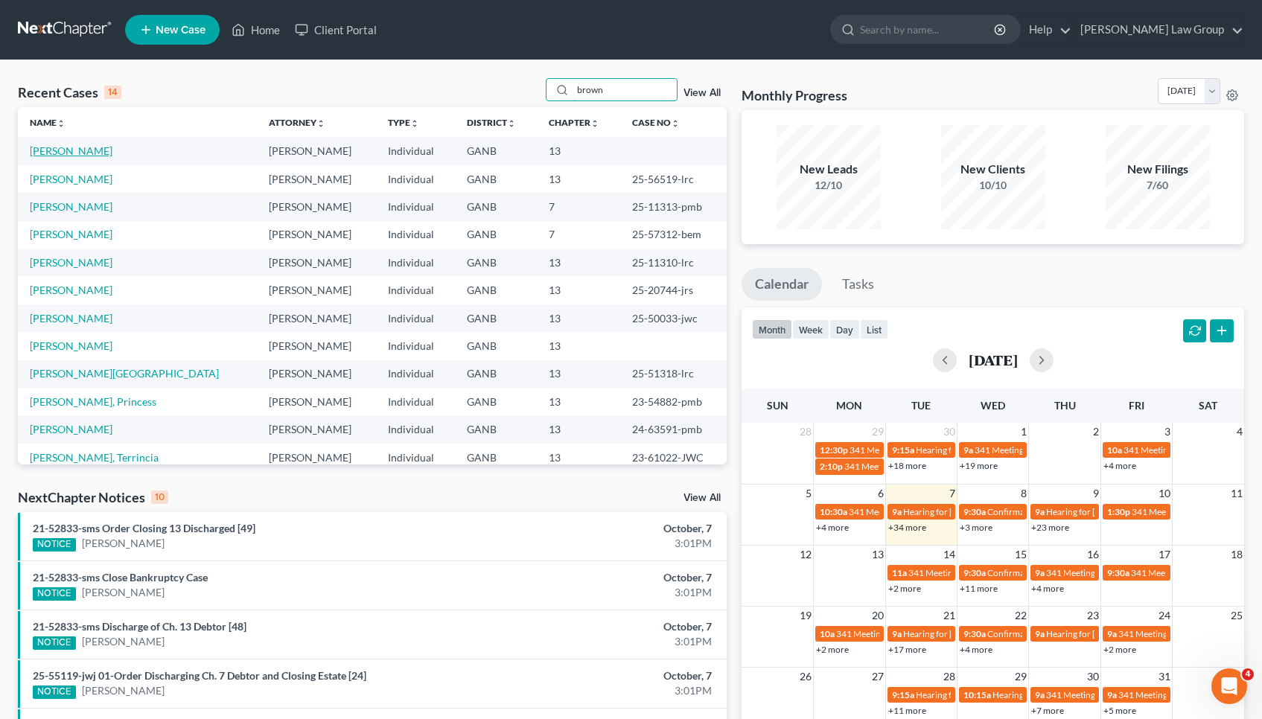
type input "brown"
click at [77, 146] on link "[PERSON_NAME]" at bounding box center [71, 150] width 83 height 13
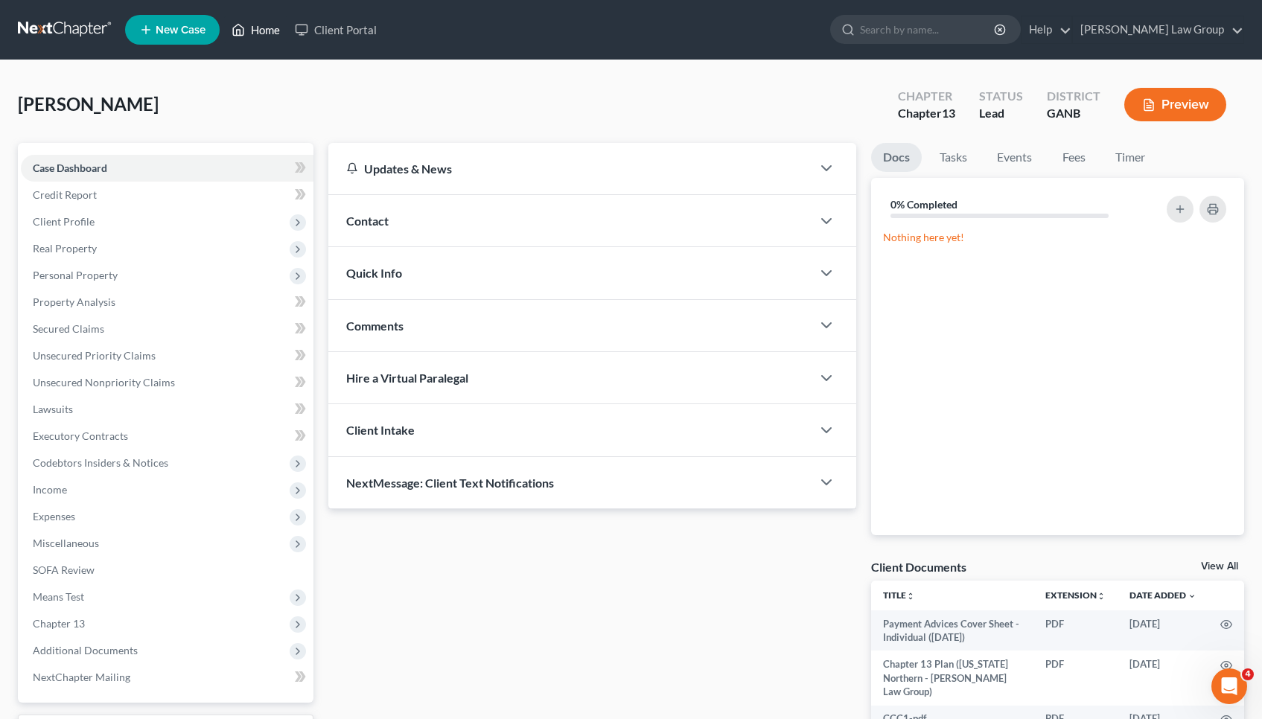
click at [276, 33] on link "Home" at bounding box center [255, 29] width 63 height 27
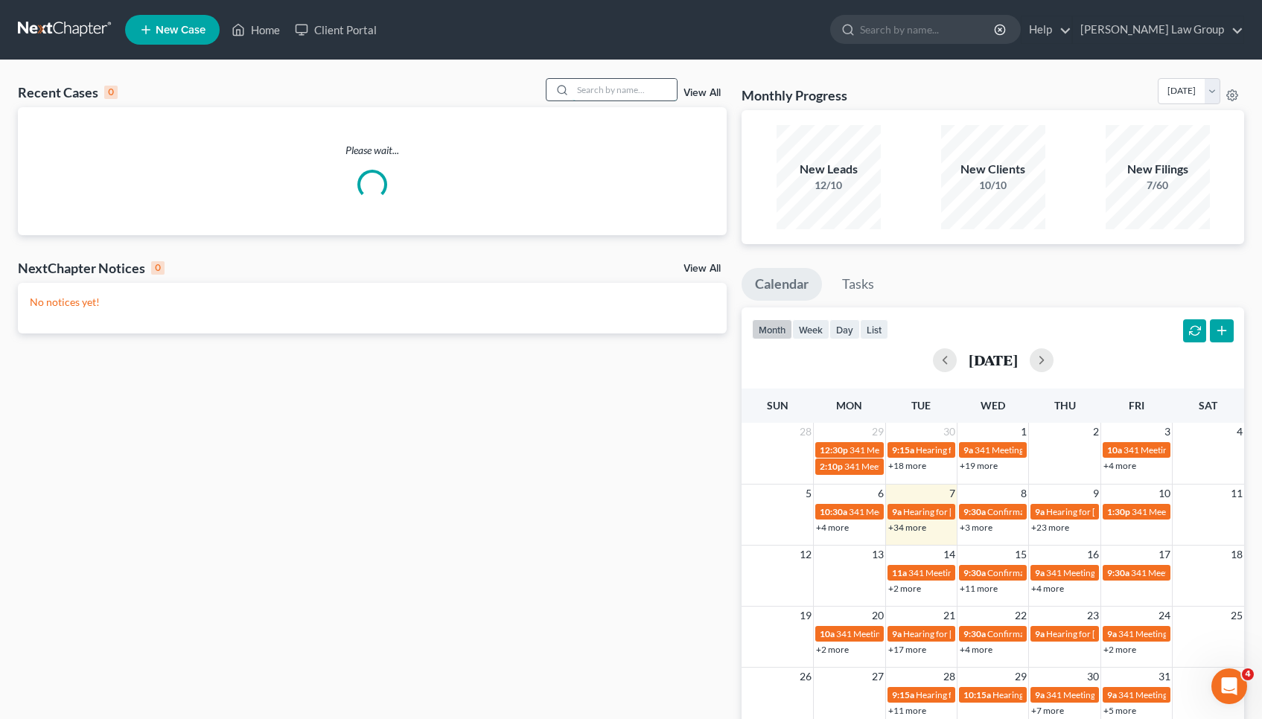
click at [634, 89] on input "search" at bounding box center [625, 90] width 104 height 22
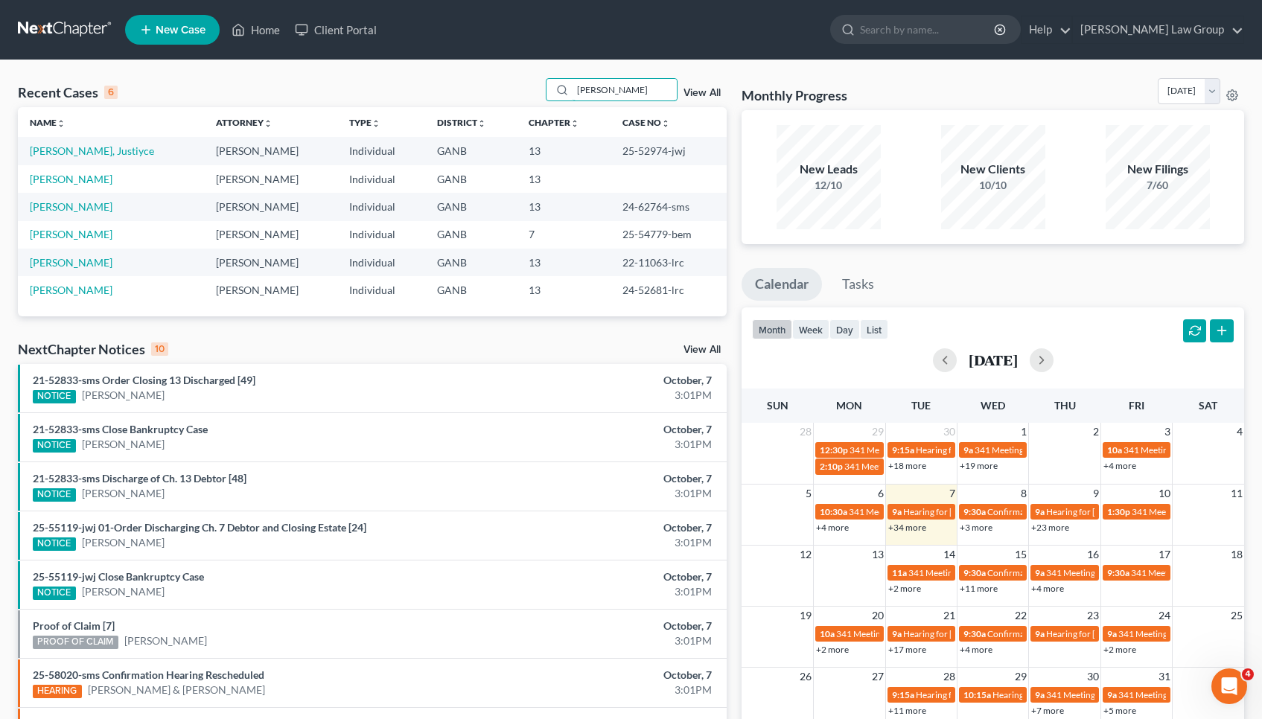
type input "[PERSON_NAME]"
click at [85, 171] on td "[PERSON_NAME]" at bounding box center [111, 179] width 186 height 28
click at [85, 176] on link "[PERSON_NAME]" at bounding box center [71, 179] width 83 height 13
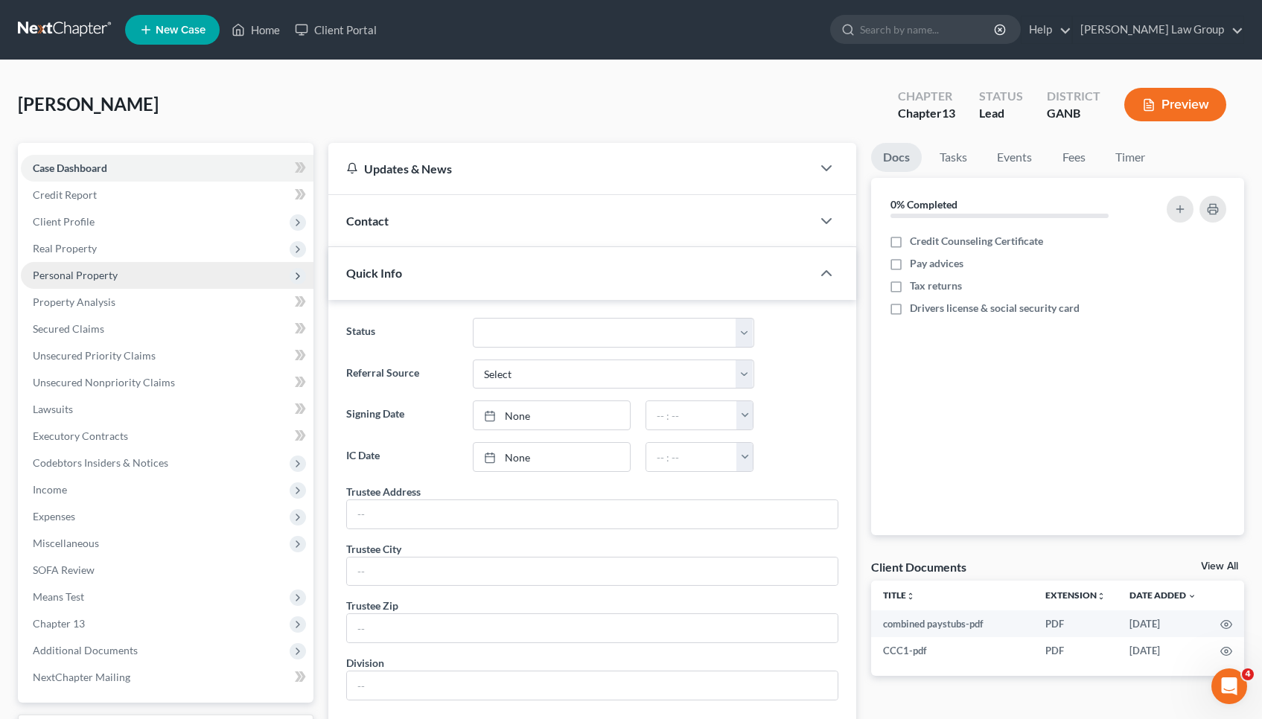
click at [114, 271] on span "Personal Property" at bounding box center [75, 275] width 85 height 13
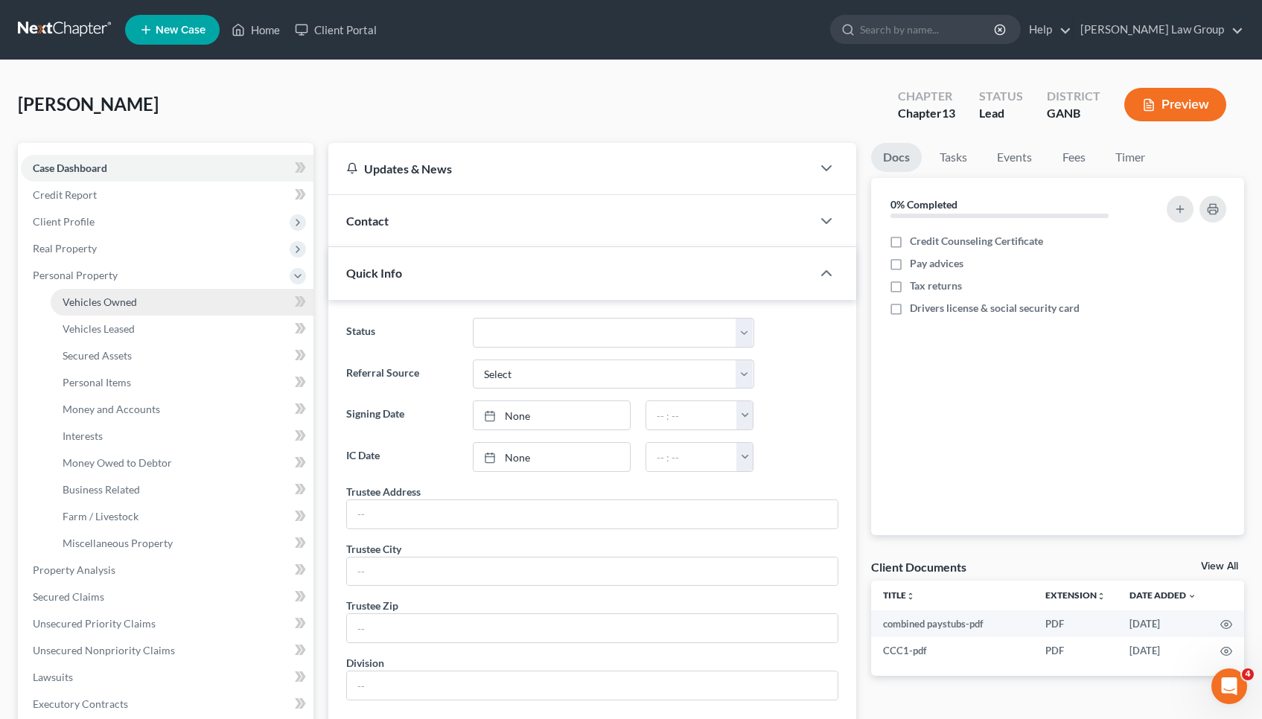
click at [117, 305] on span "Vehicles Owned" at bounding box center [100, 302] width 74 height 13
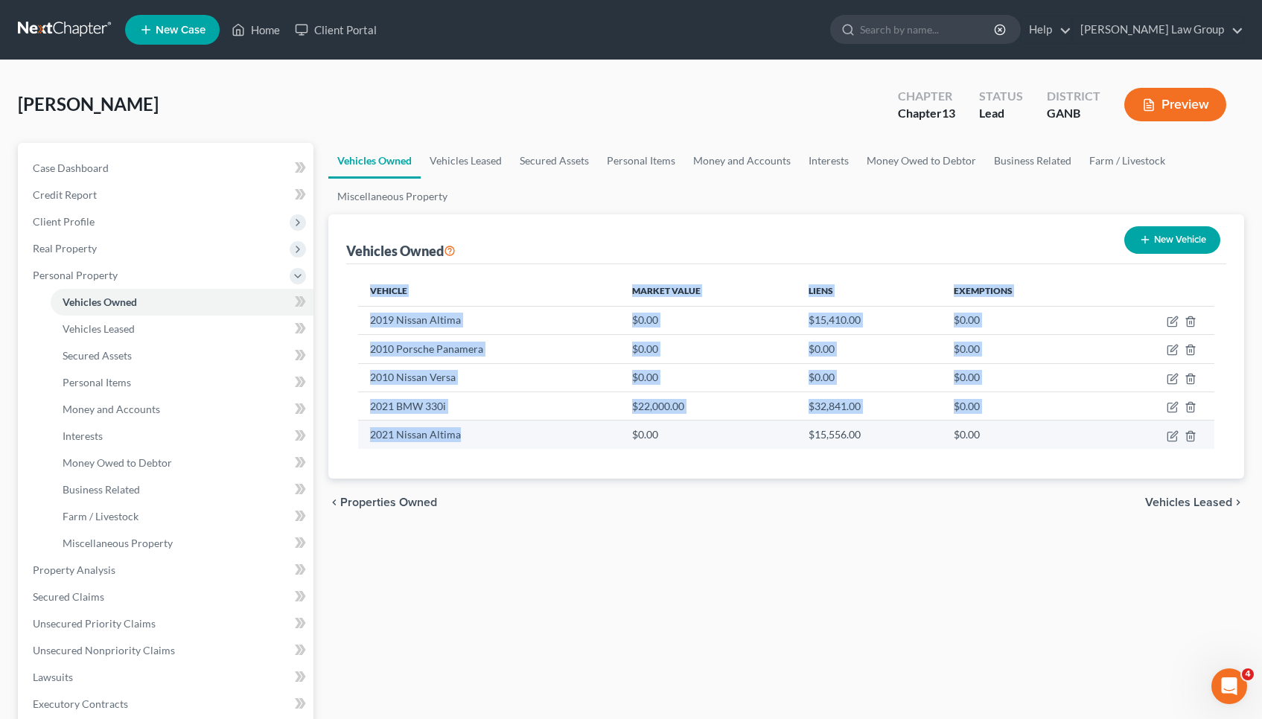
drag, startPoint x: 354, startPoint y: 319, endPoint x: 501, endPoint y: 443, distance: 191.8
click at [501, 443] on div "Vehicle Market Value Liens Exemptions 2019 Nissan Altima $0.00 $15,410.00 $0.00…" at bounding box center [786, 371] width 880 height 214
copy table "Vehicle Market Value Liens Exemptions 2019 Nissan Altima $0.00 $15,410.00 $0.00…"
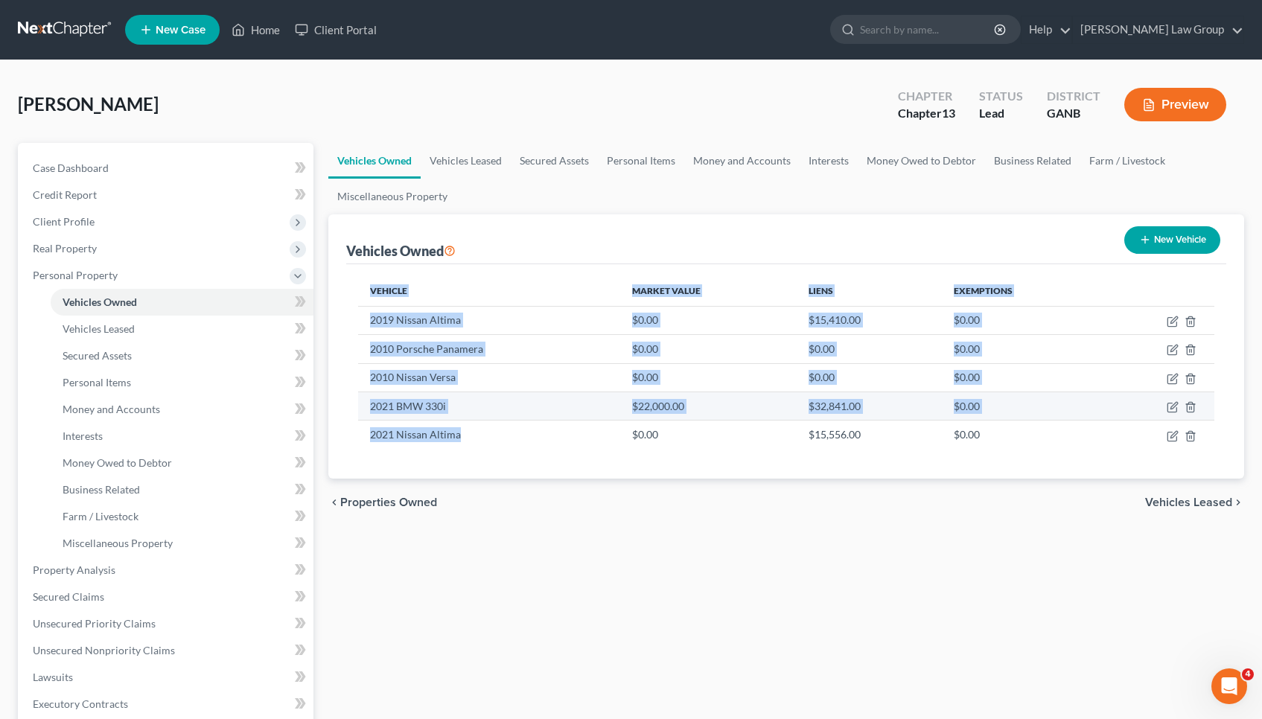
click at [634, 407] on td "$22,000.00" at bounding box center [708, 406] width 176 height 28
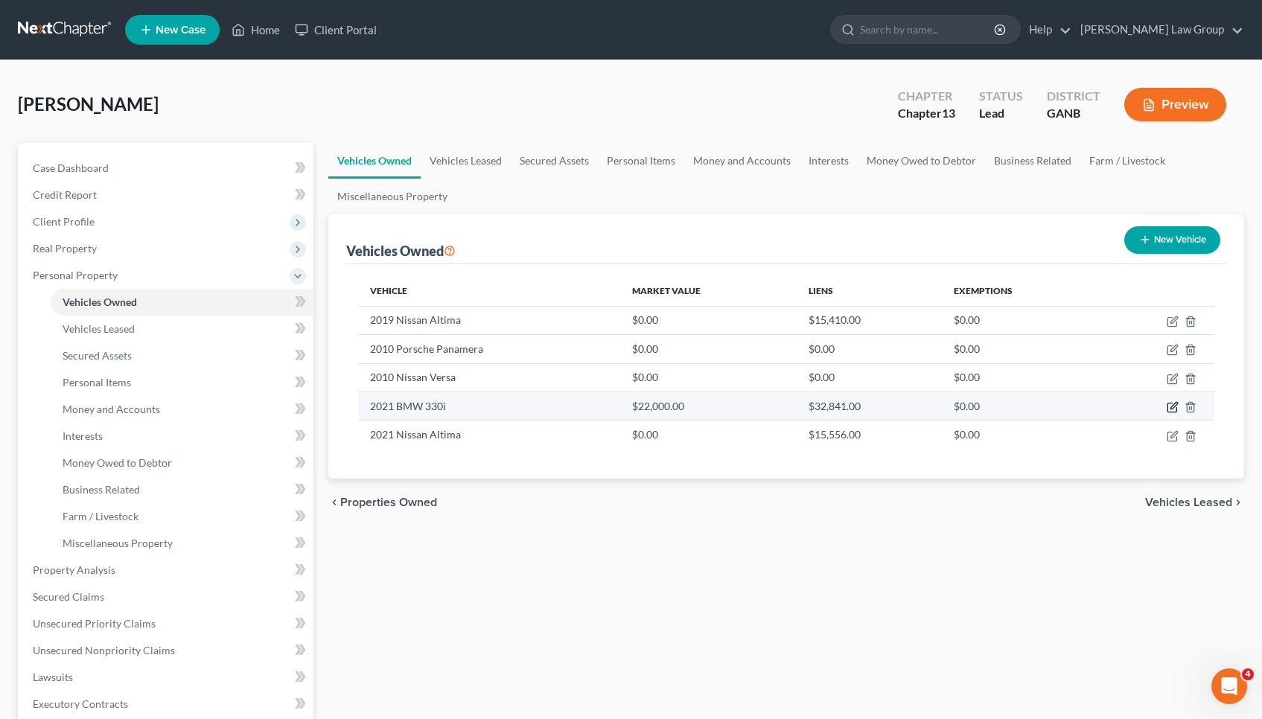
click at [634, 407] on icon "button" at bounding box center [1173, 407] width 12 height 12
select select "0"
select select "5"
select select "0"
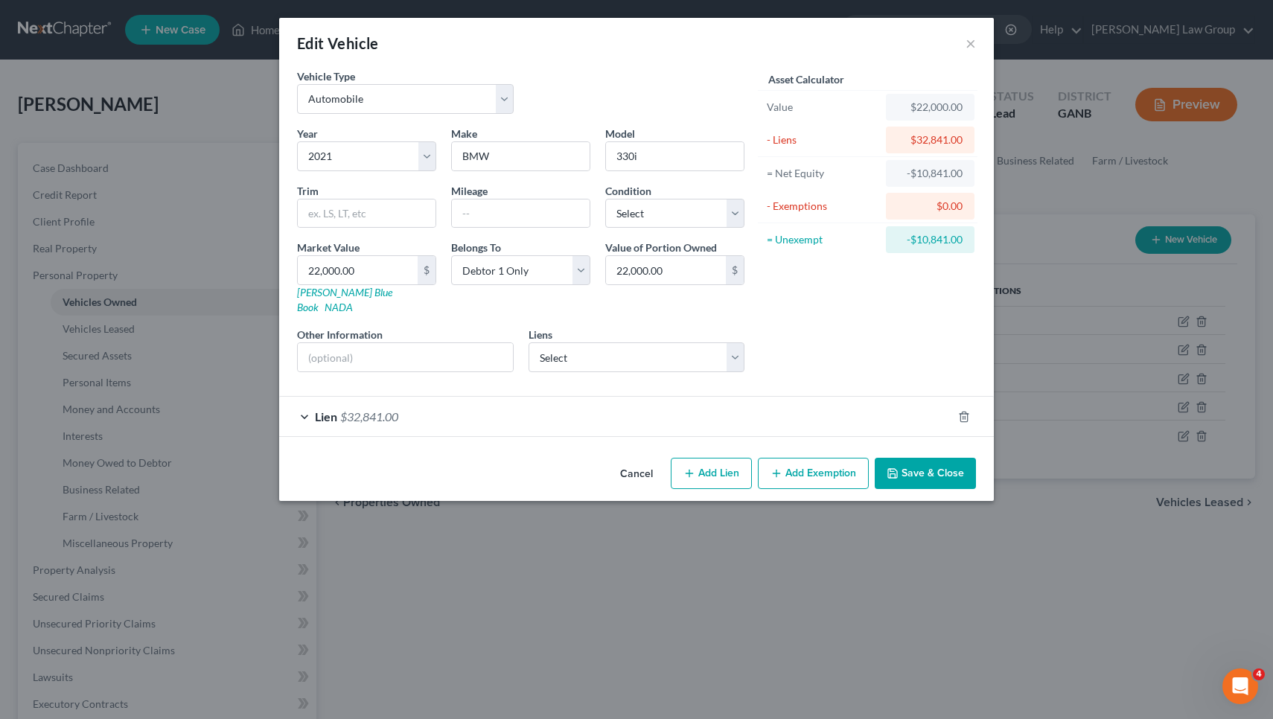
click at [634, 397] on div "Lien $32,841.00" at bounding box center [615, 416] width 673 height 39
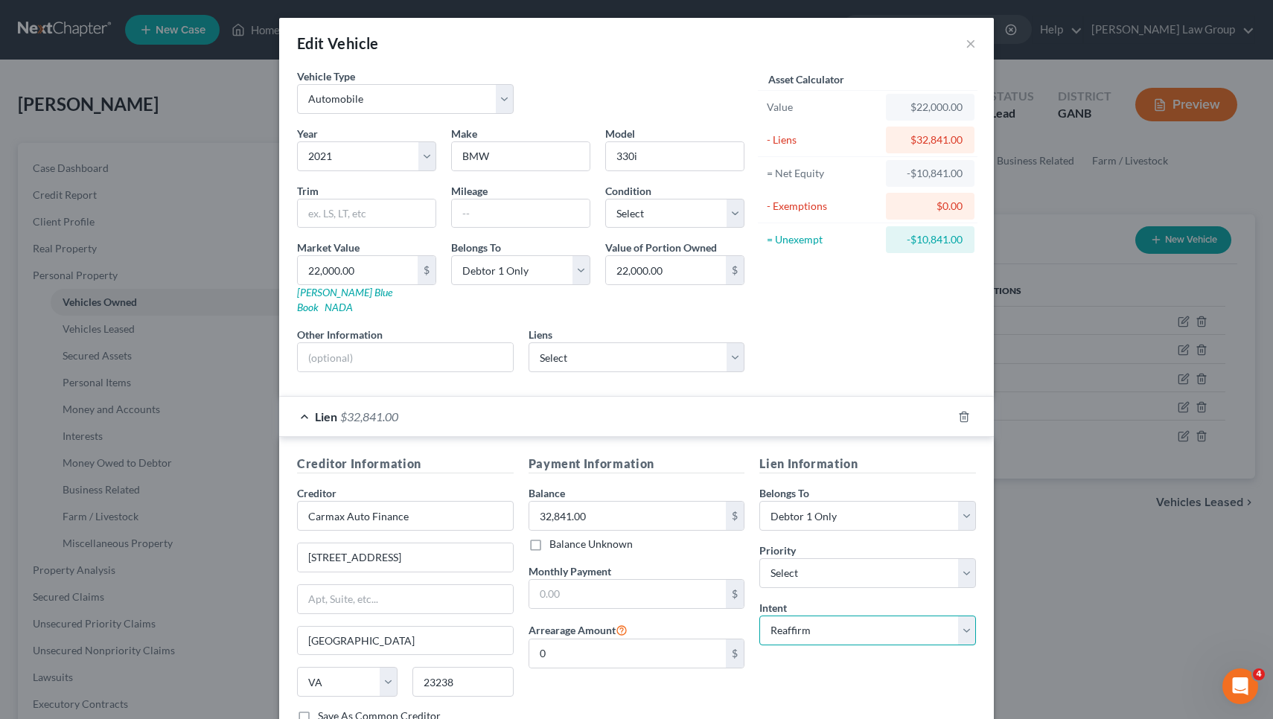
select select "0"
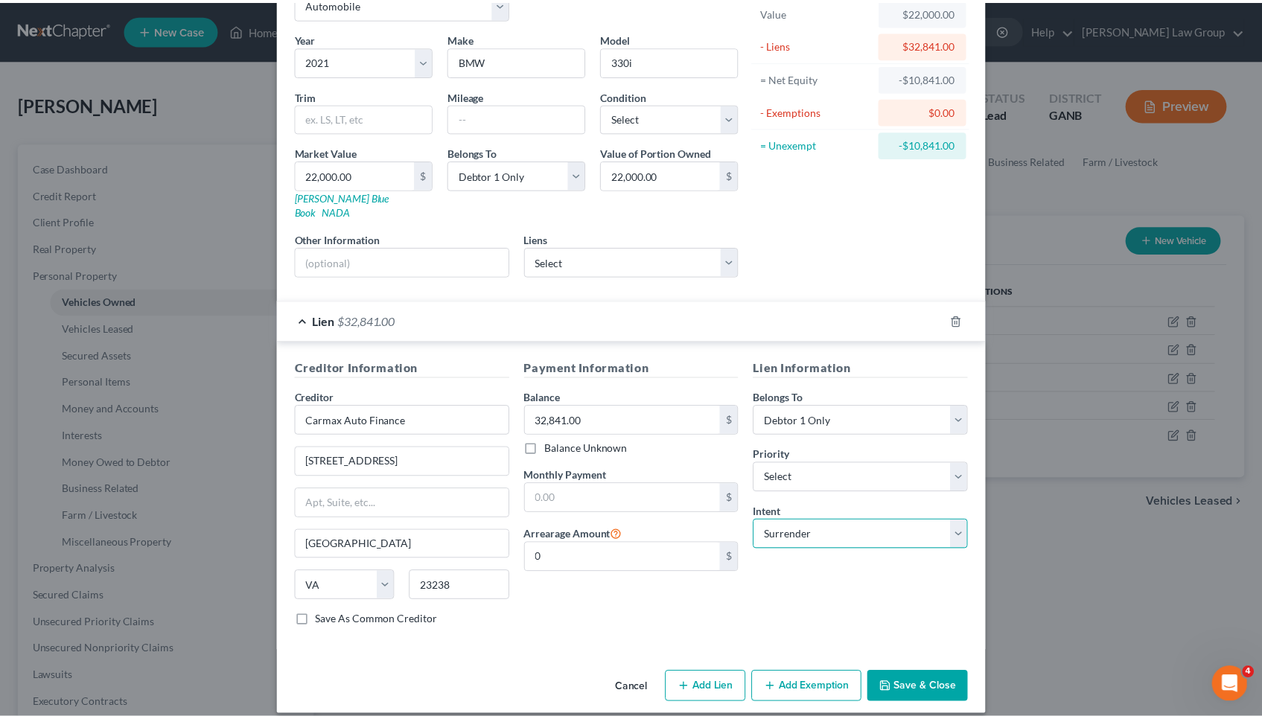
scroll to position [95, 0]
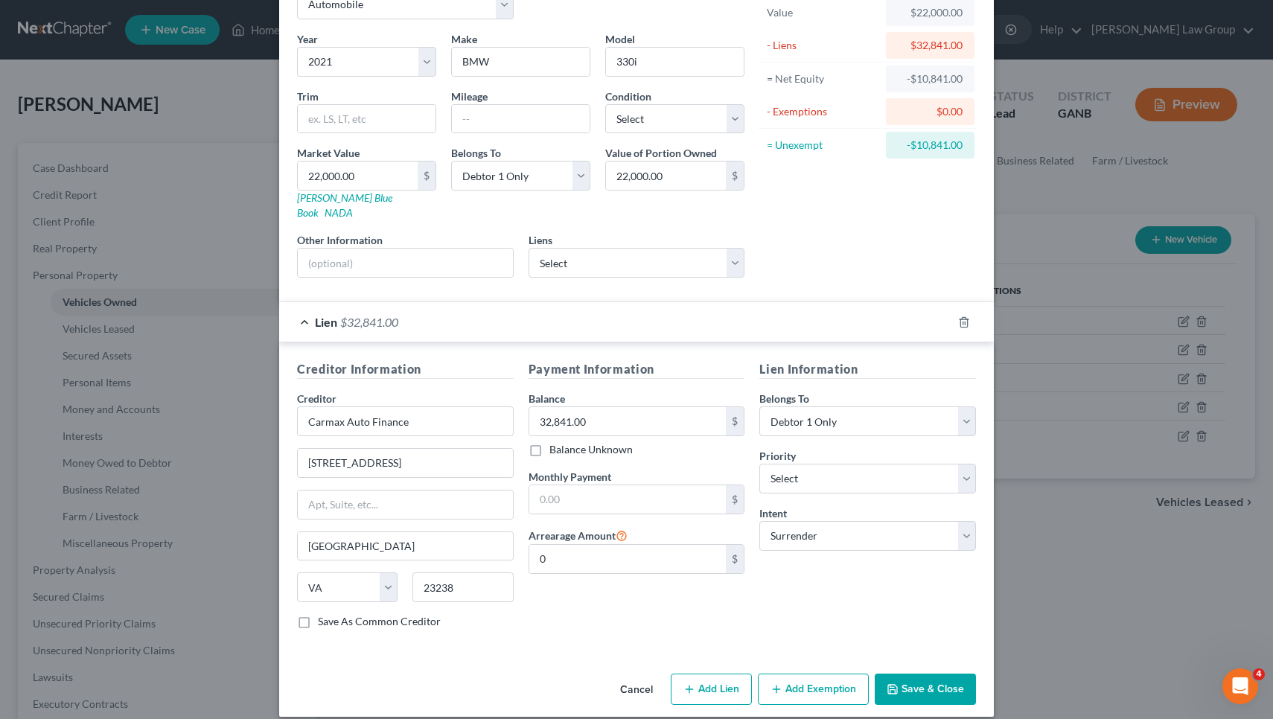
click at [634, 674] on button "Save & Close" at bounding box center [925, 689] width 101 height 31
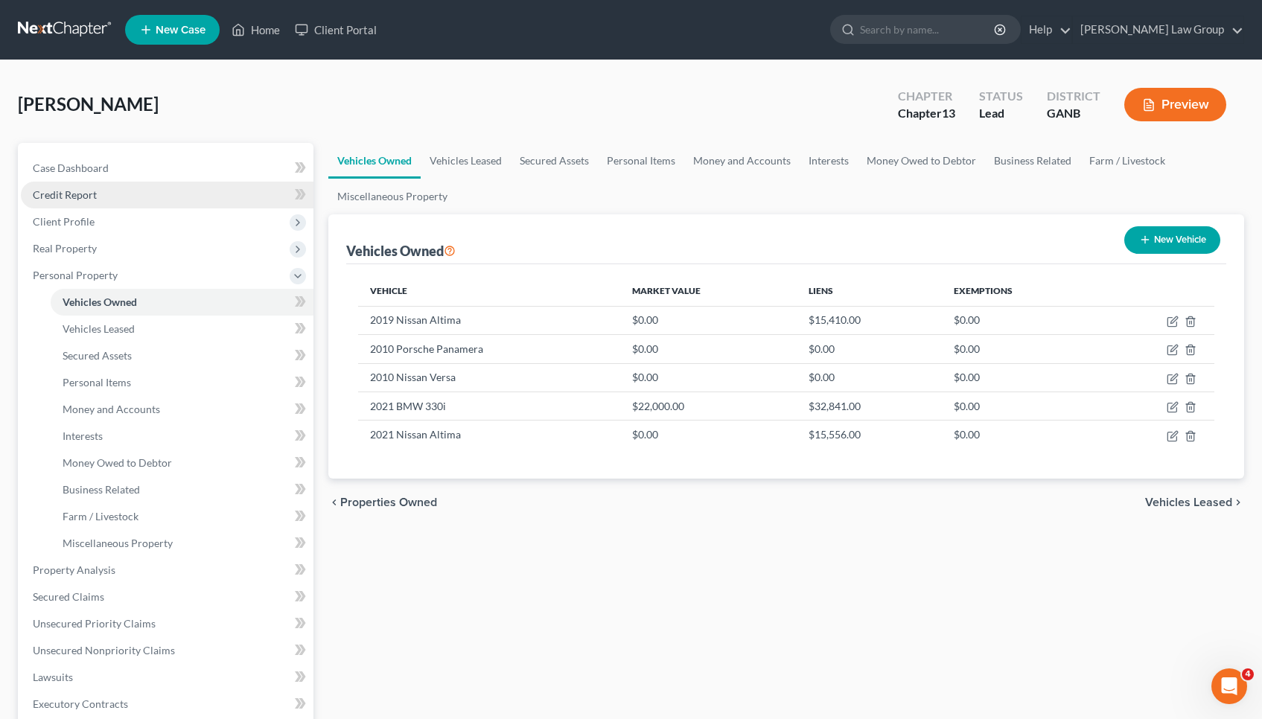
click at [166, 200] on link "Credit Report" at bounding box center [167, 195] width 293 height 27
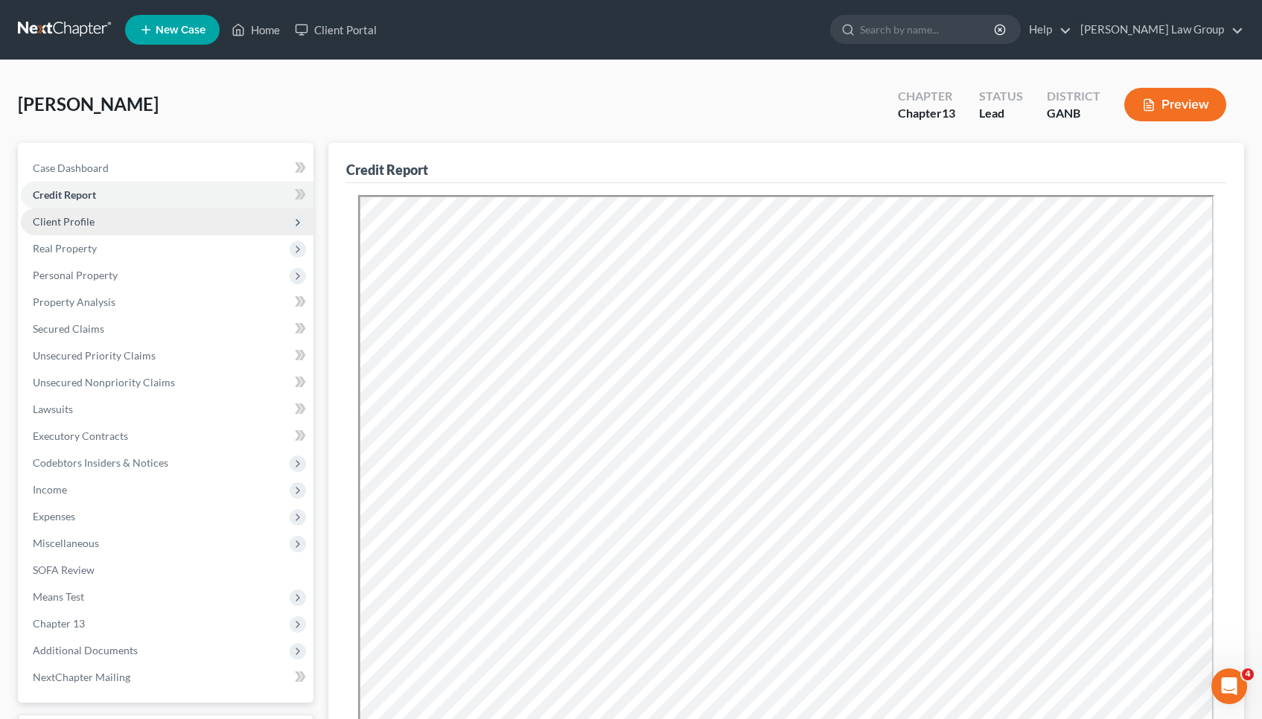
click at [146, 232] on span "Client Profile" at bounding box center [167, 222] width 293 height 27
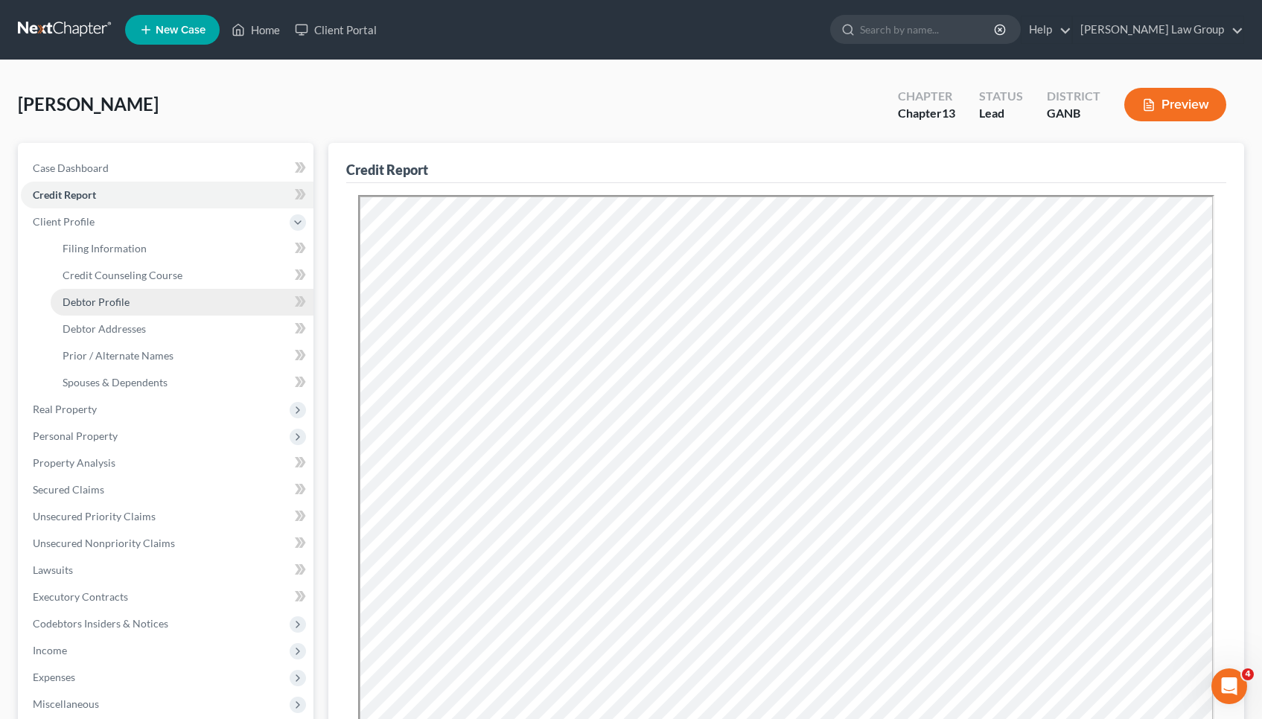
click at [141, 308] on link "Debtor Profile" at bounding box center [182, 302] width 263 height 27
select select "0"
select select "4"
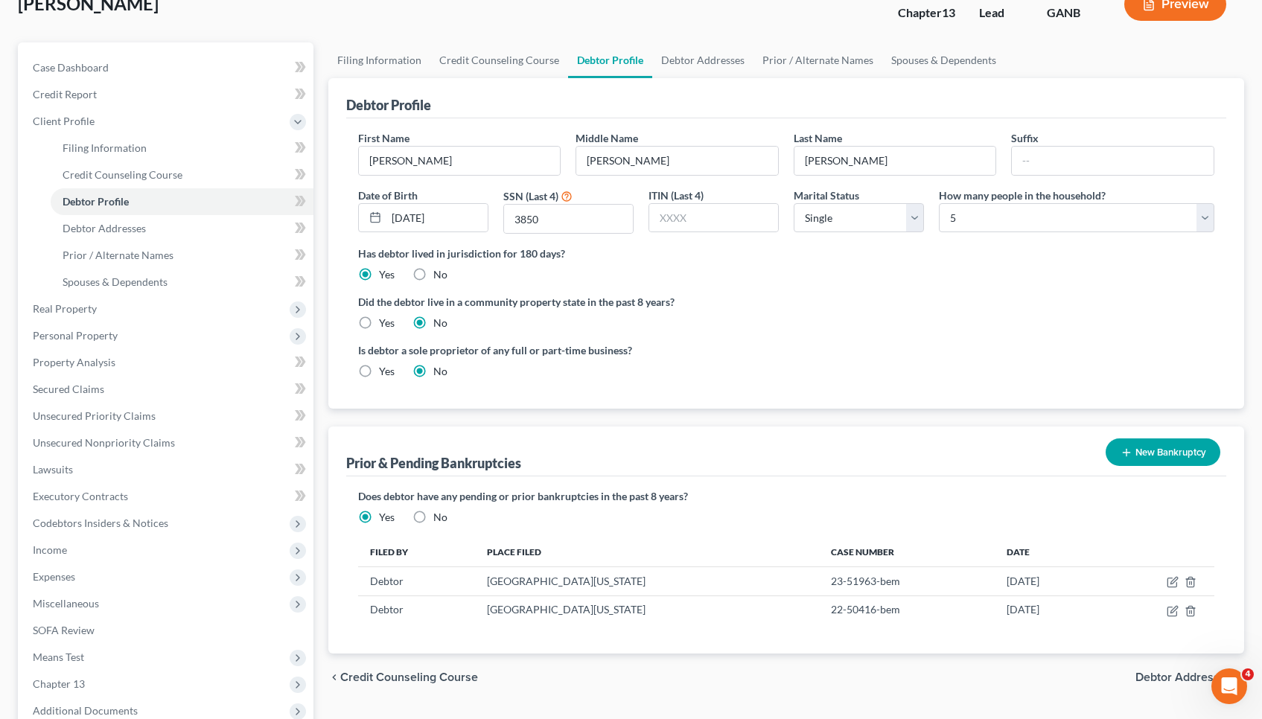
scroll to position [112, 0]
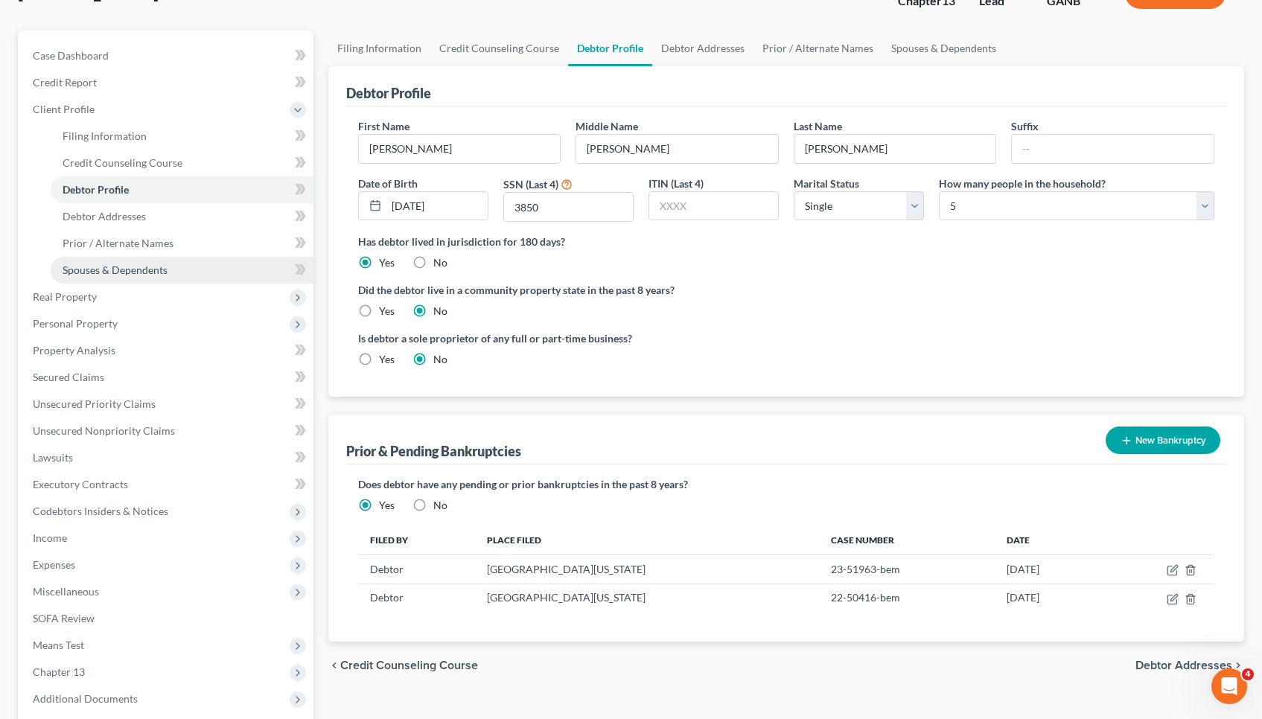
click at [119, 274] on span "Spouses & Dependents" at bounding box center [115, 270] width 105 height 13
